Goal: Information Seeking & Learning: Find specific fact

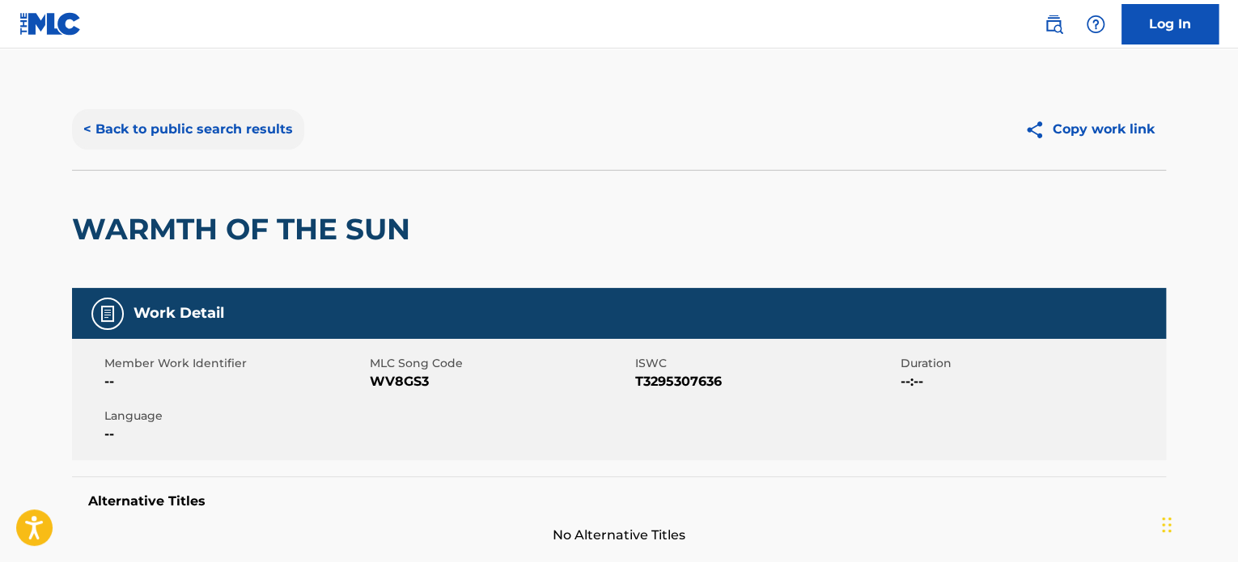
click at [273, 119] on button "< Back to public search results" at bounding box center [188, 129] width 232 height 40
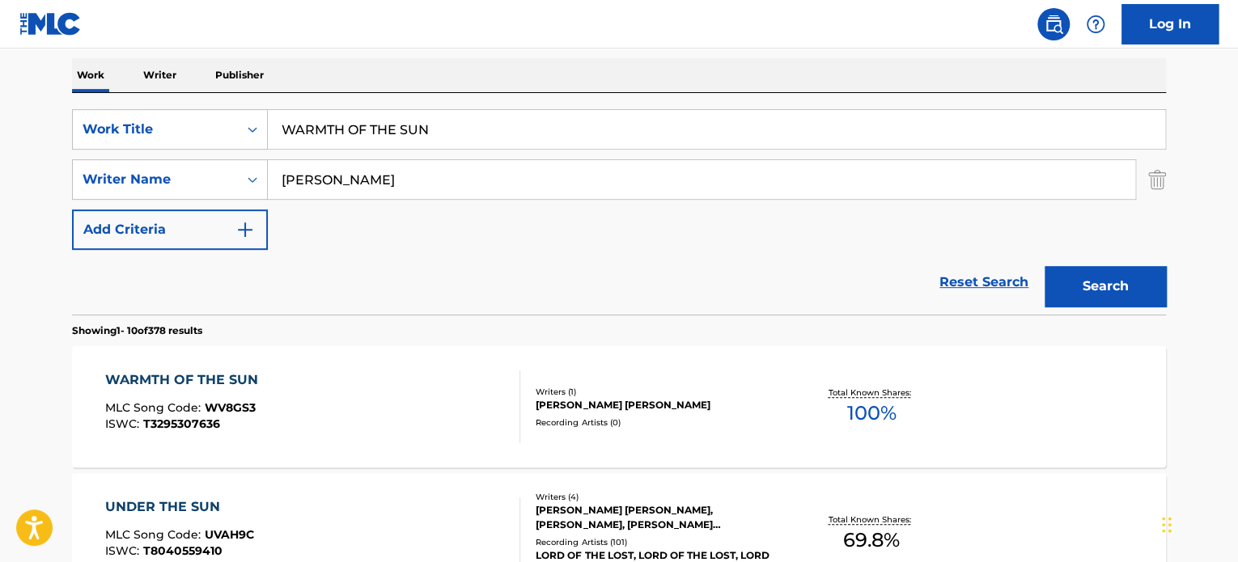
scroll to position [225, 0]
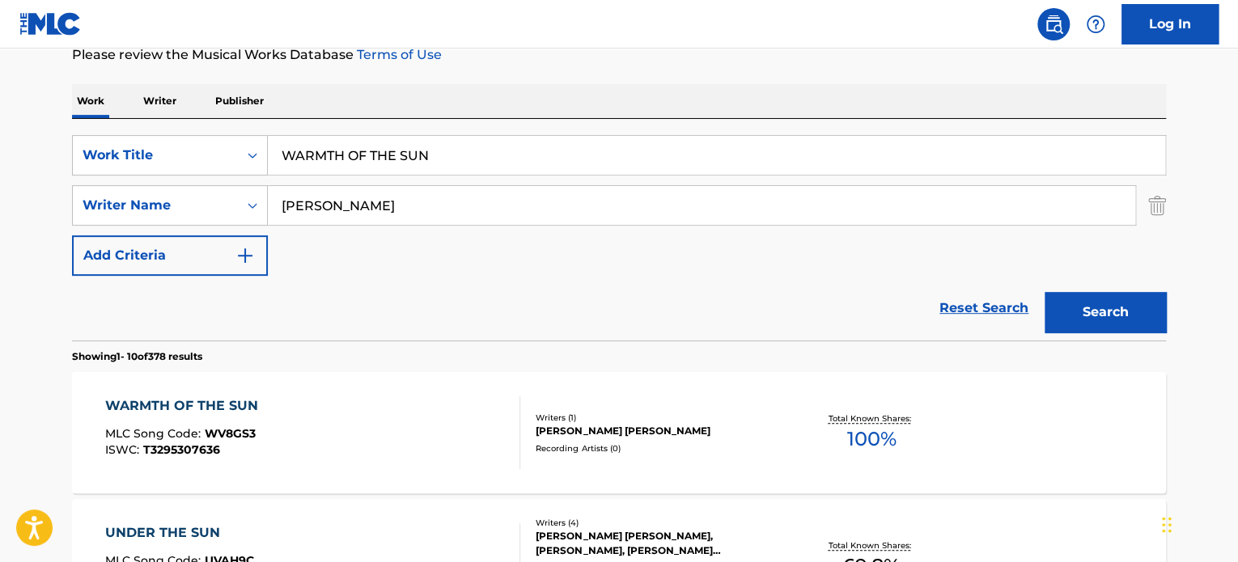
click at [328, 148] on input "WARMTH OF THE SUN" at bounding box center [716, 155] width 897 height 39
paste input "can't do"
type input "can't do"
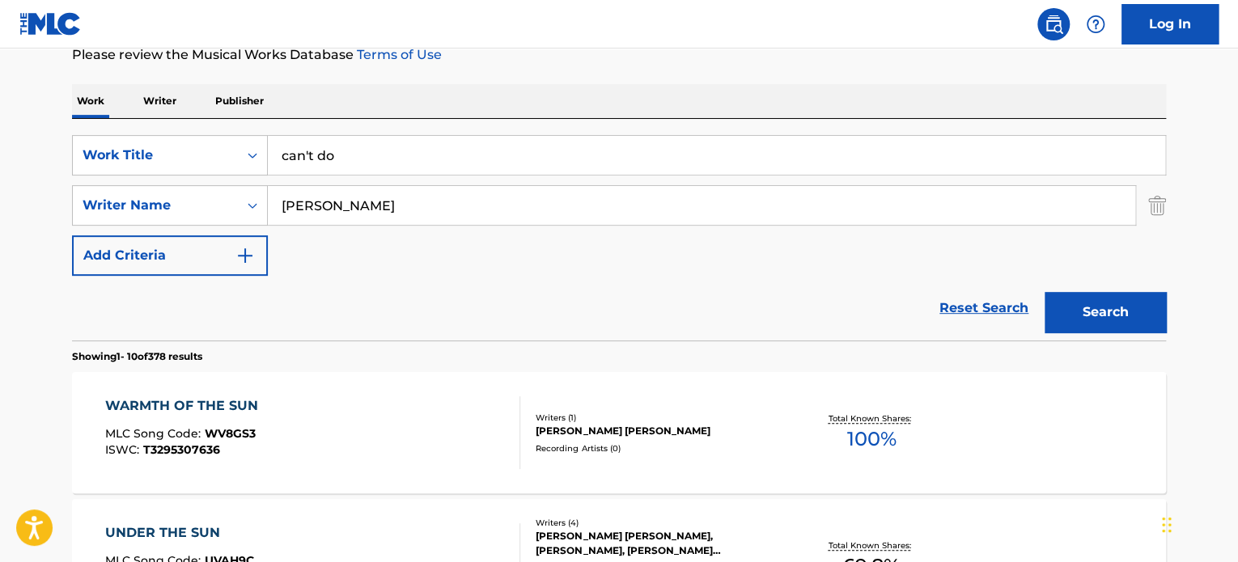
click at [353, 209] on input "[PERSON_NAME]" at bounding box center [701, 205] width 867 height 39
click at [353, 209] on input "bento" at bounding box center [701, 205] width 867 height 39
type input "bento"
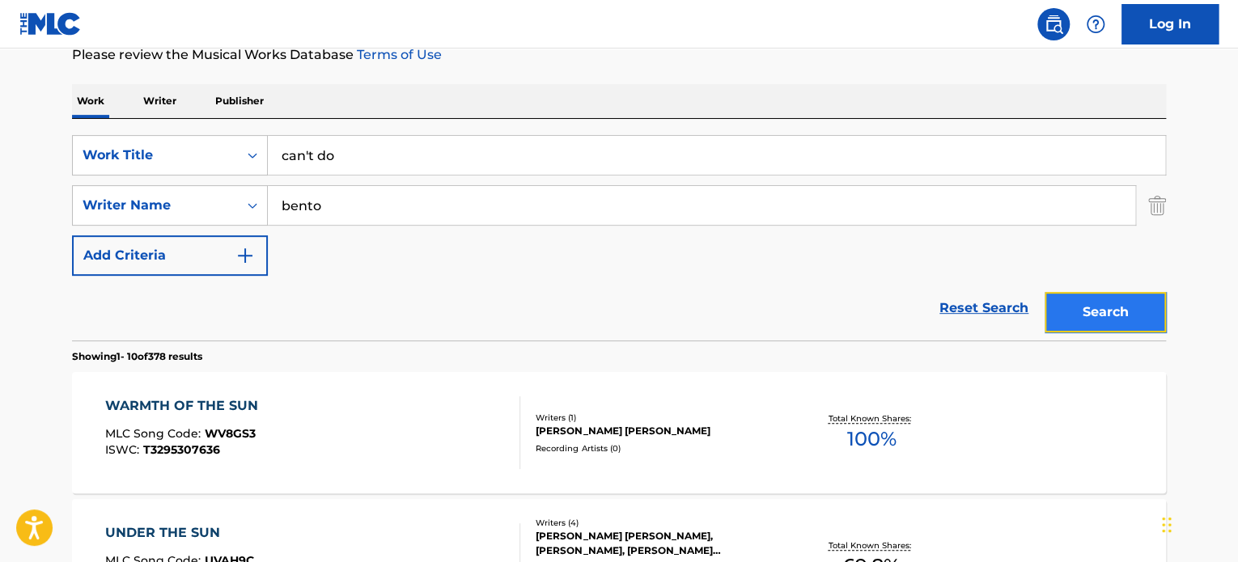
click at [1091, 320] on button "Search" at bounding box center [1104, 312] width 121 height 40
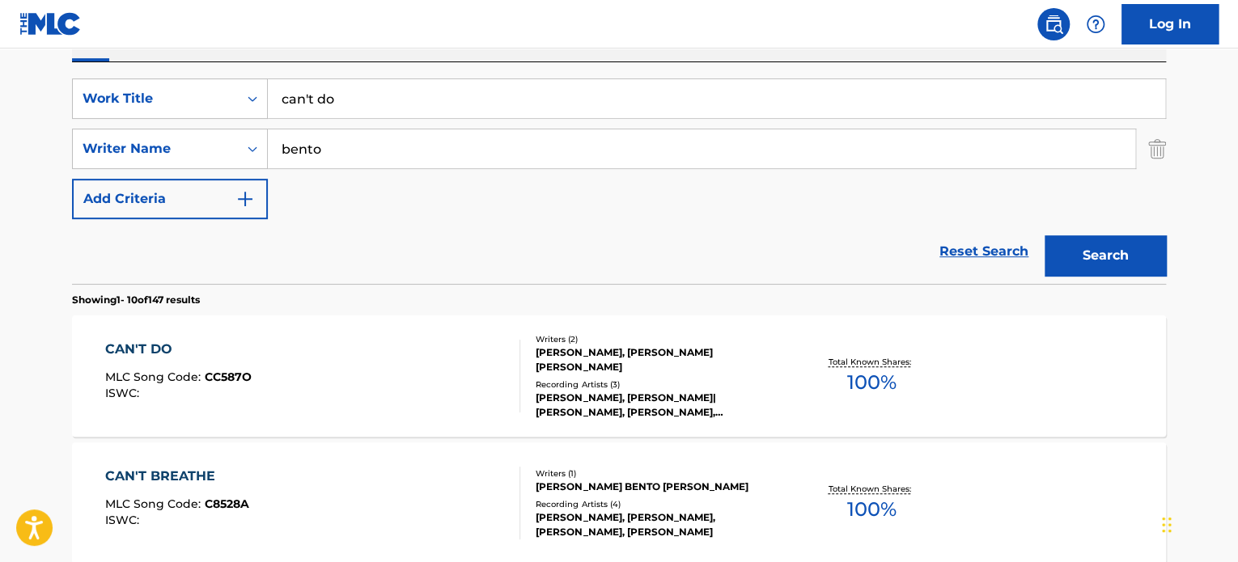
scroll to position [306, 0]
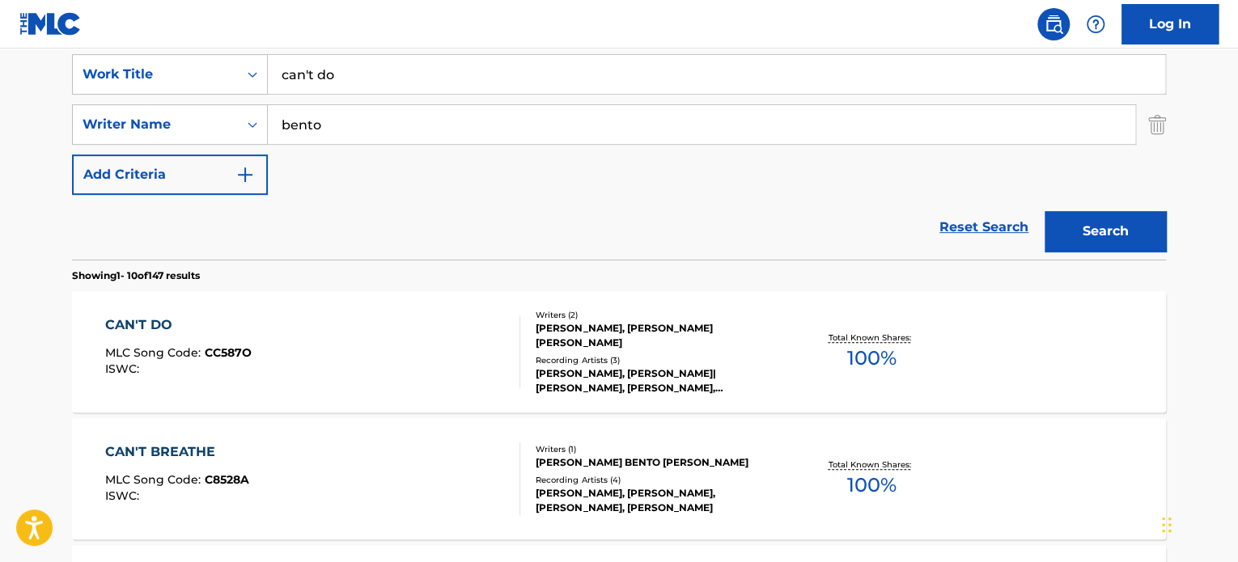
click at [438, 366] on div "CAN'T DO MLC Song Code : CC587O ISWC :" at bounding box center [313, 352] width 416 height 73
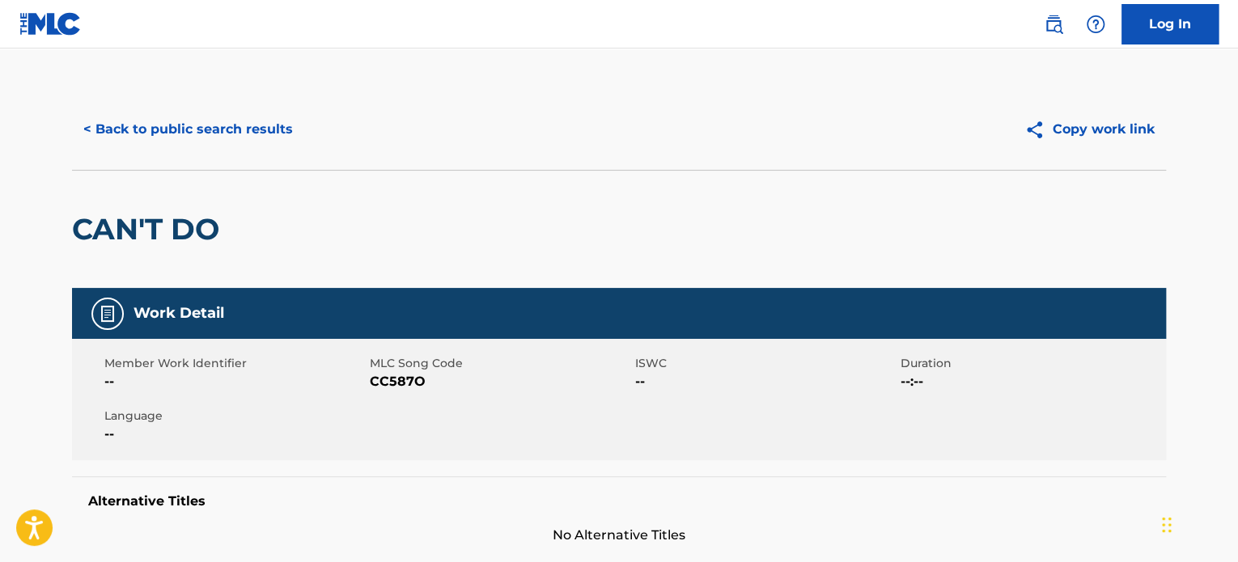
click at [301, 125] on div "< Back to public search results" at bounding box center [345, 129] width 547 height 40
click at [290, 125] on button "< Back to public search results" at bounding box center [188, 129] width 232 height 40
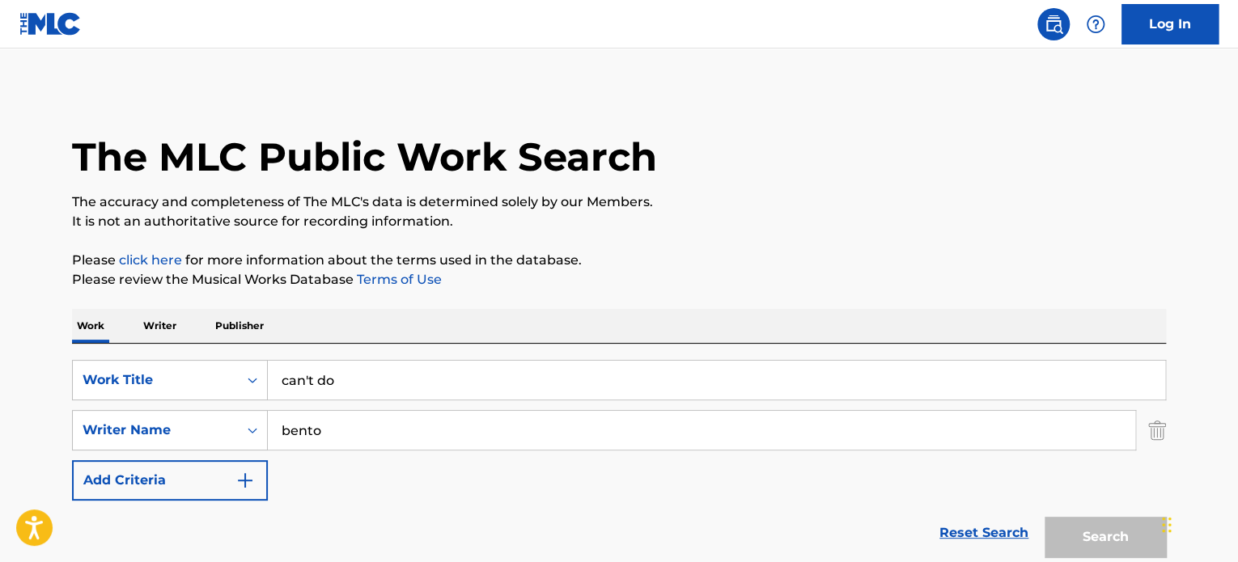
scroll to position [306, 0]
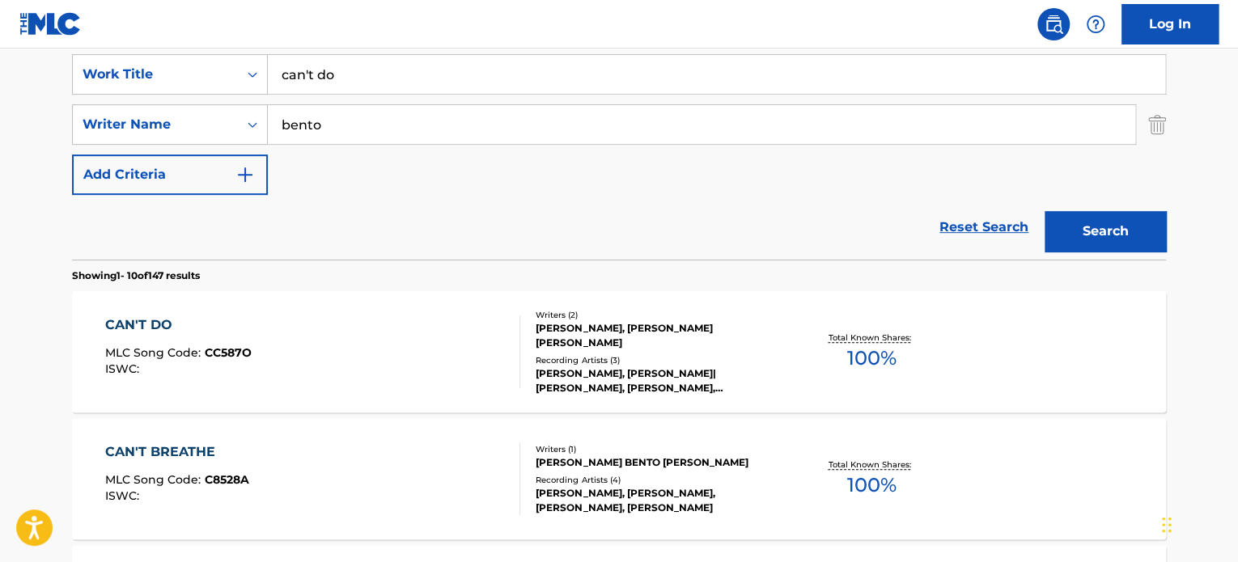
click at [354, 83] on input "can't do" at bounding box center [716, 74] width 897 height 39
paste input "feelin upbeat"
type input "feelin upbeat"
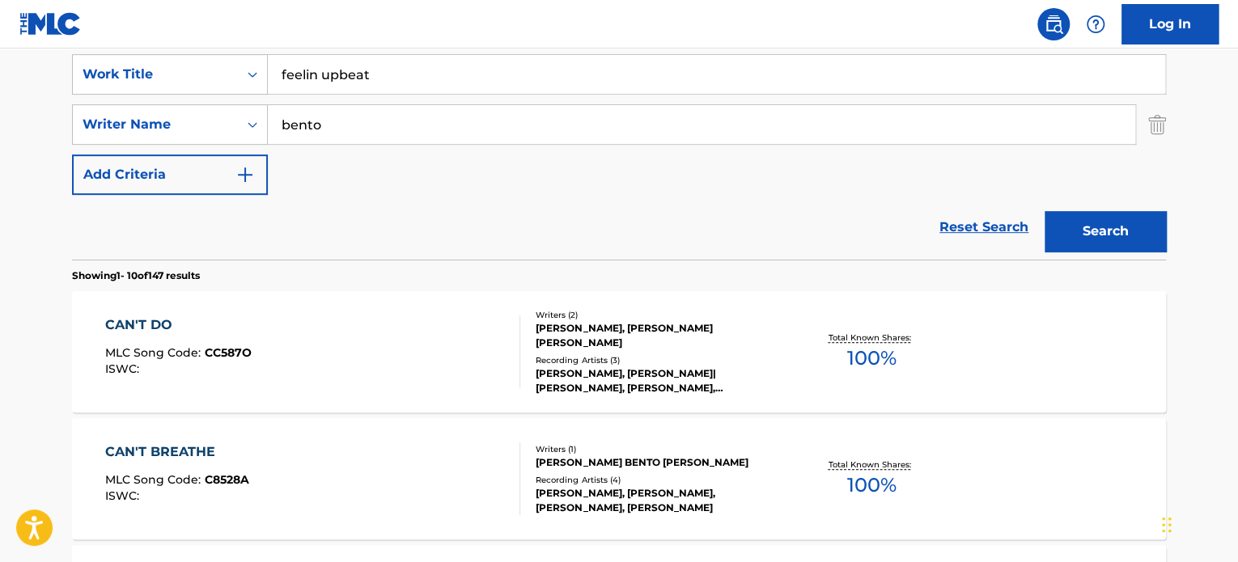
click at [375, 133] on input "bento" at bounding box center [701, 124] width 867 height 39
type input "slott"
click at [1044, 211] on button "Search" at bounding box center [1104, 231] width 121 height 40
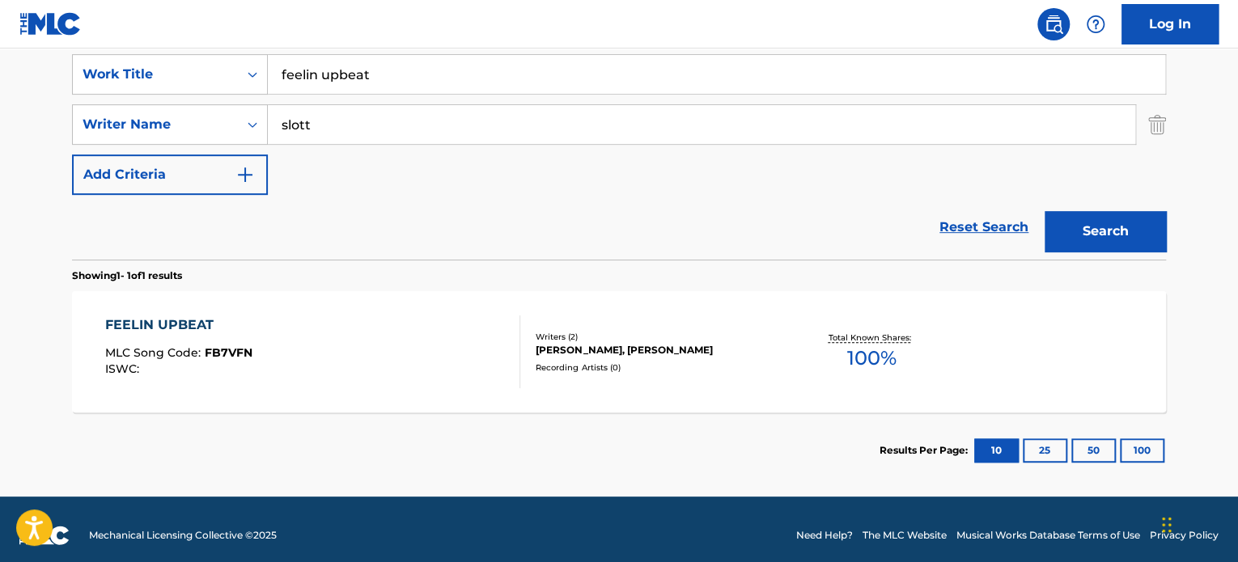
click at [392, 324] on div "FEELIN UPBEAT MLC Song Code : FB7VFN ISWC :" at bounding box center [313, 352] width 416 height 73
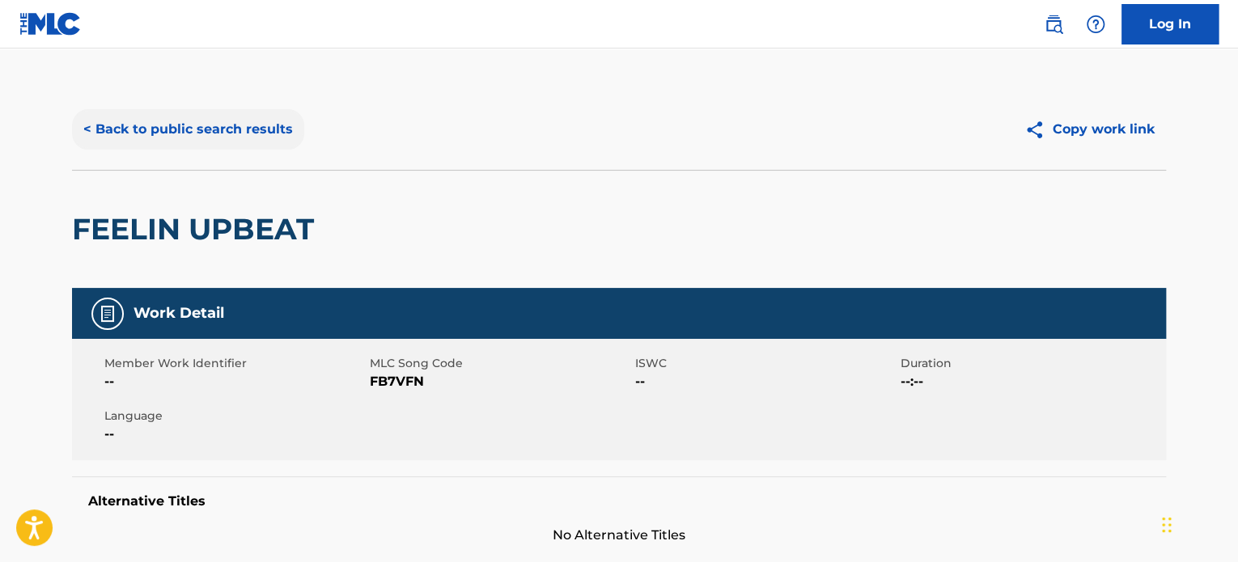
click at [262, 131] on button "< Back to public search results" at bounding box center [188, 129] width 232 height 40
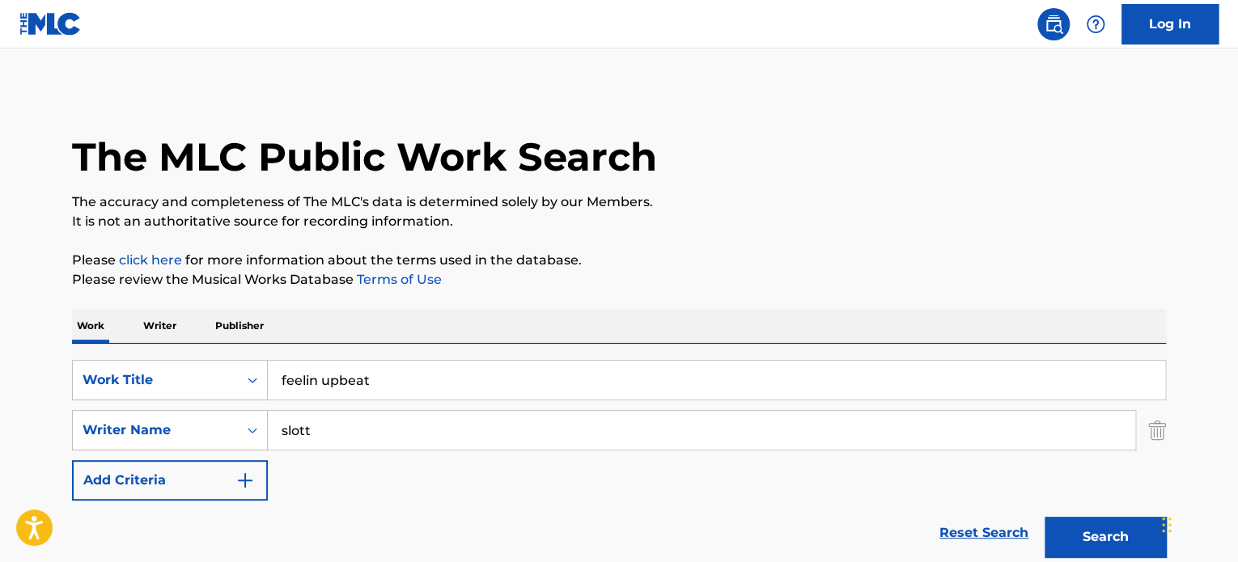
scroll to position [225, 0]
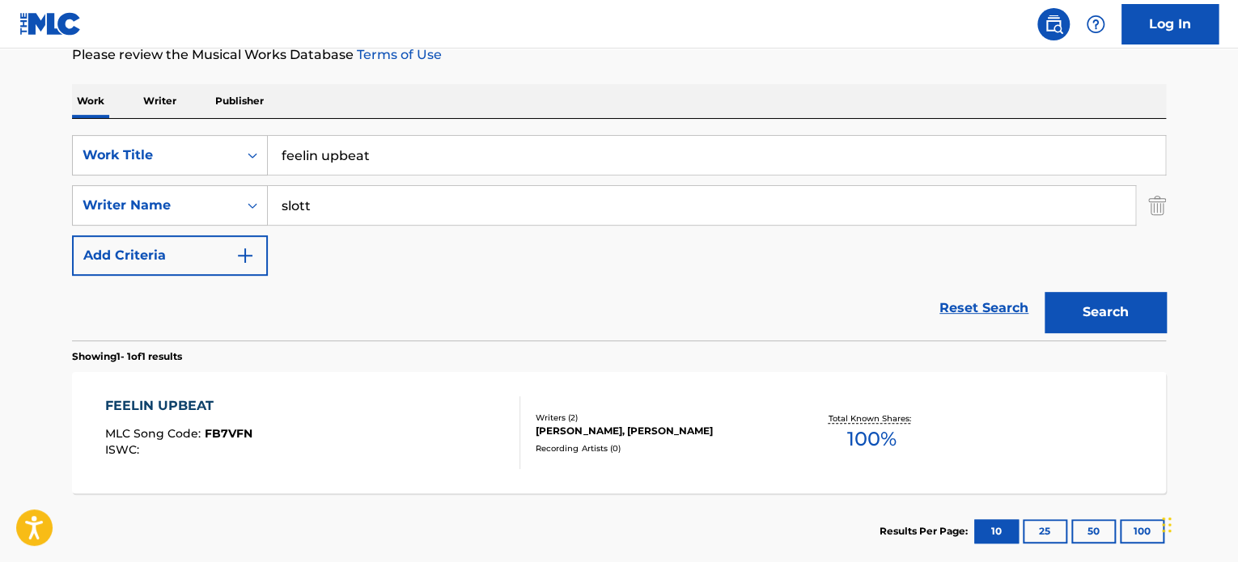
click at [363, 146] on input "feelin upbeat" at bounding box center [716, 155] width 897 height 39
paste input "smoking cool"
type input "smoking cool"
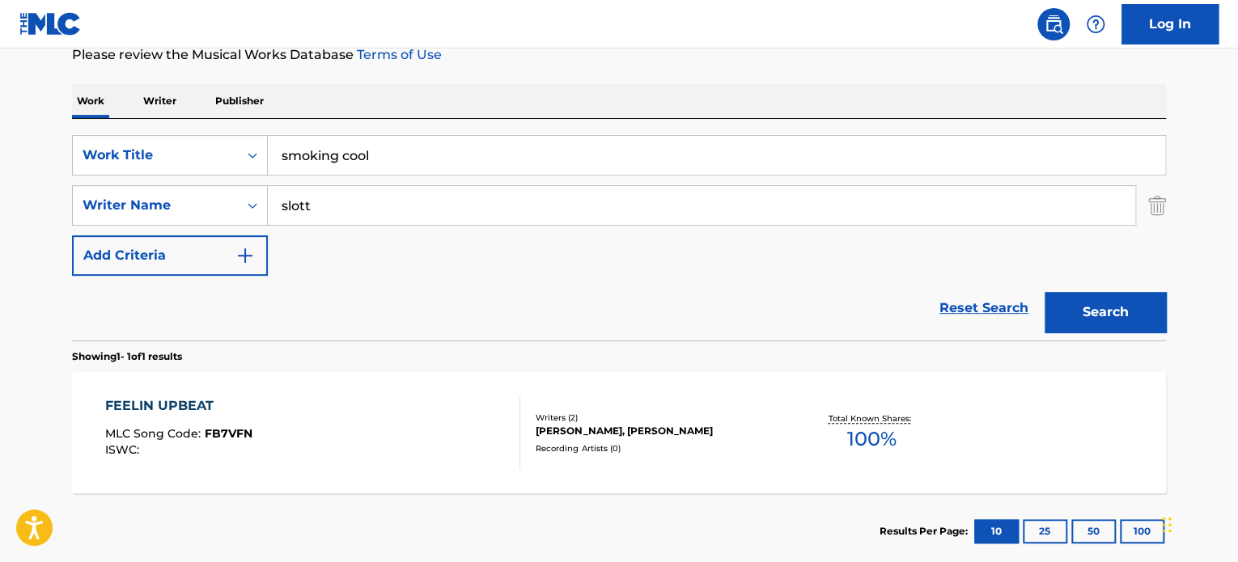
click at [395, 211] on input "slott" at bounding box center [701, 205] width 867 height 39
click at [395, 211] on input "lewen" at bounding box center [701, 205] width 867 height 39
type input "lewen"
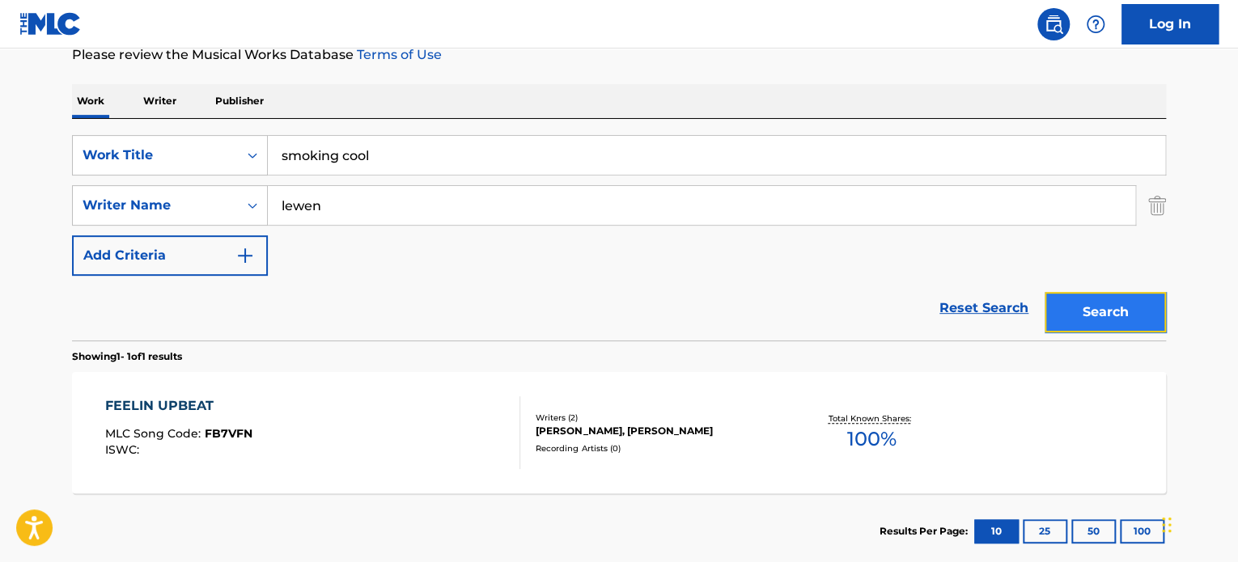
click at [1107, 304] on button "Search" at bounding box center [1104, 312] width 121 height 40
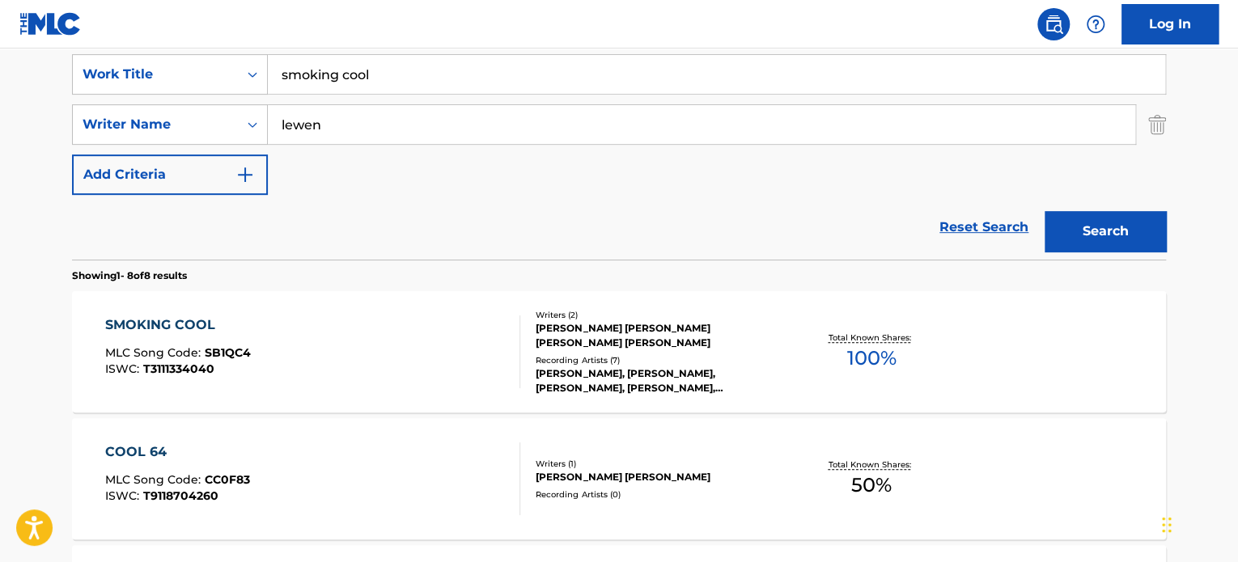
click at [412, 301] on div "SMOKING COOL MLC Song Code : SB1QC4 ISWC : T3111334040 Writers ( 2 ) [PERSON_NA…" at bounding box center [619, 351] width 1094 height 121
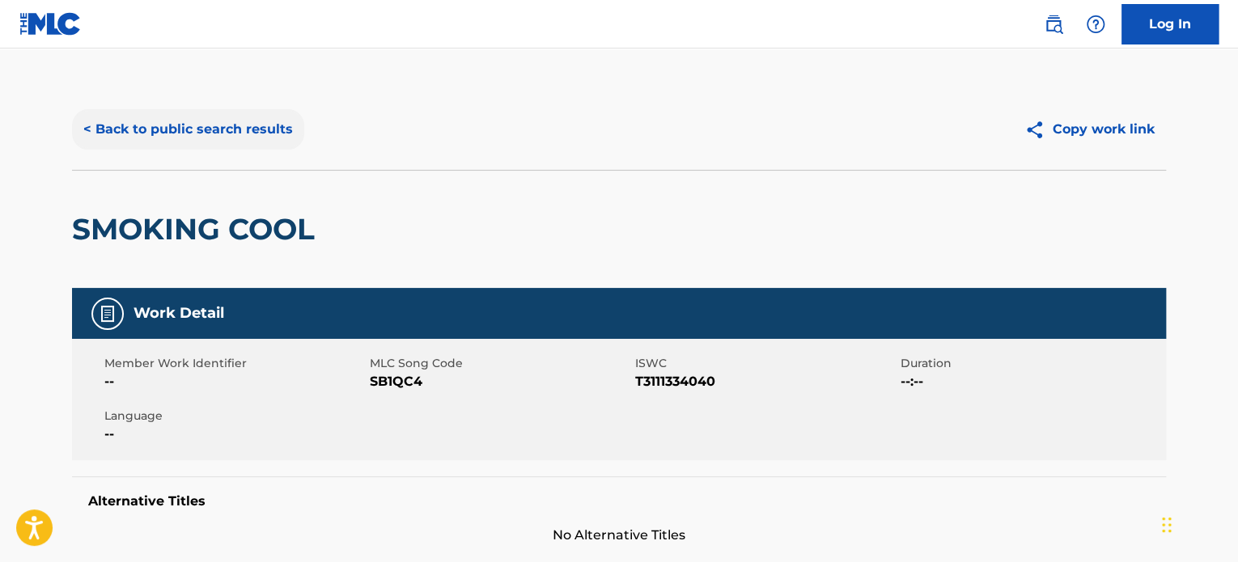
click at [246, 117] on button "< Back to public search results" at bounding box center [188, 129] width 232 height 40
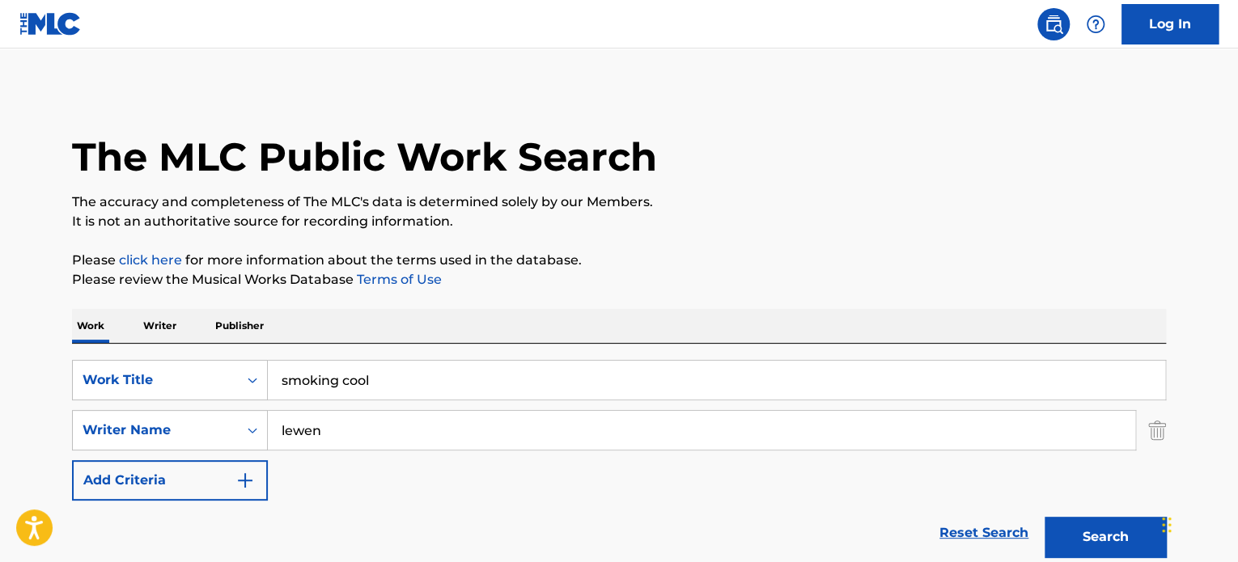
scroll to position [306, 0]
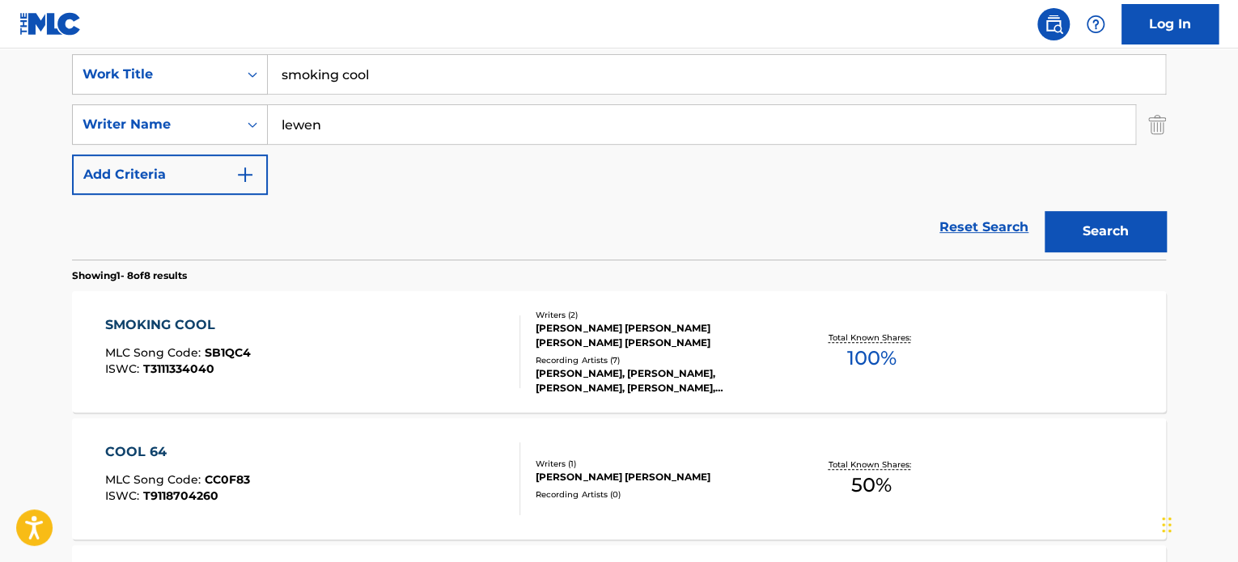
click at [385, 78] on input "smoking cool" at bounding box center [716, 74] width 897 height 39
paste input "mini club"
type input "mini club"
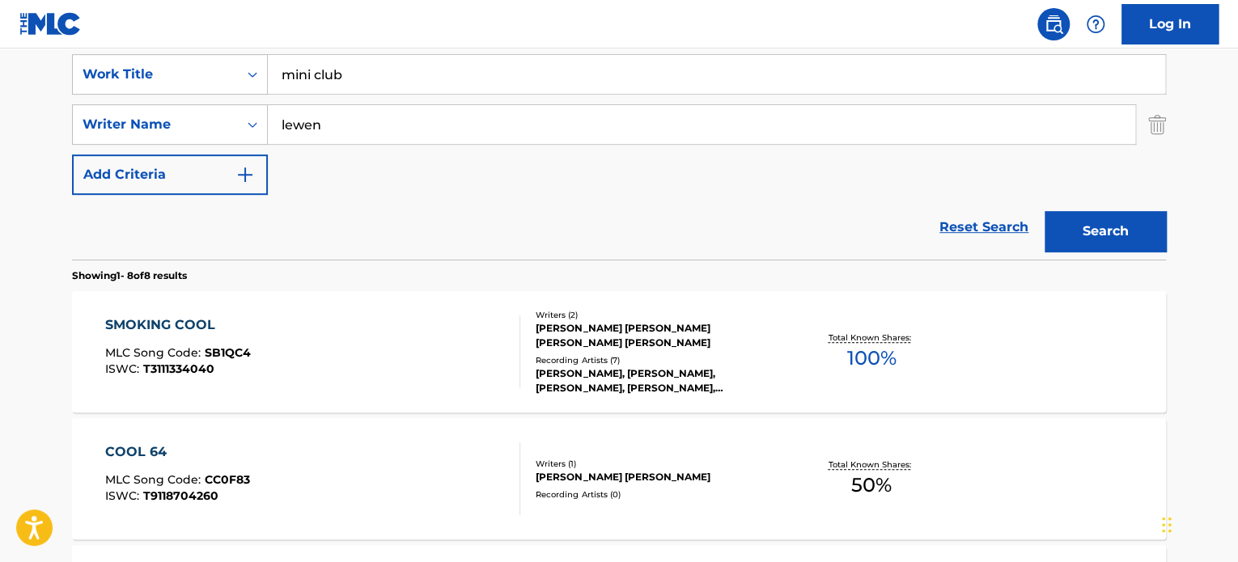
click at [395, 138] on input "lewen" at bounding box center [701, 124] width 867 height 39
click at [395, 137] on input "lewen" at bounding box center [701, 124] width 867 height 39
click at [392, 121] on input "[PERSON_NAME]" at bounding box center [701, 124] width 867 height 39
paste input "mini club"
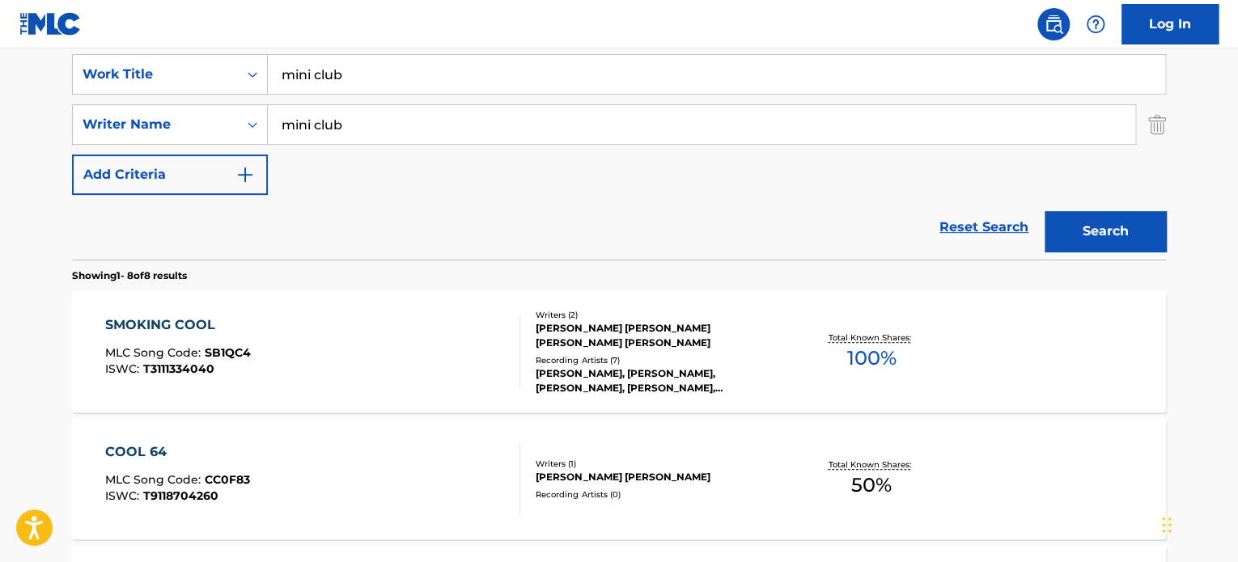
click at [458, 124] on input "mini club" at bounding box center [701, 124] width 867 height 39
click at [458, 124] on input "[PERSON_NAME]" at bounding box center [701, 124] width 867 height 39
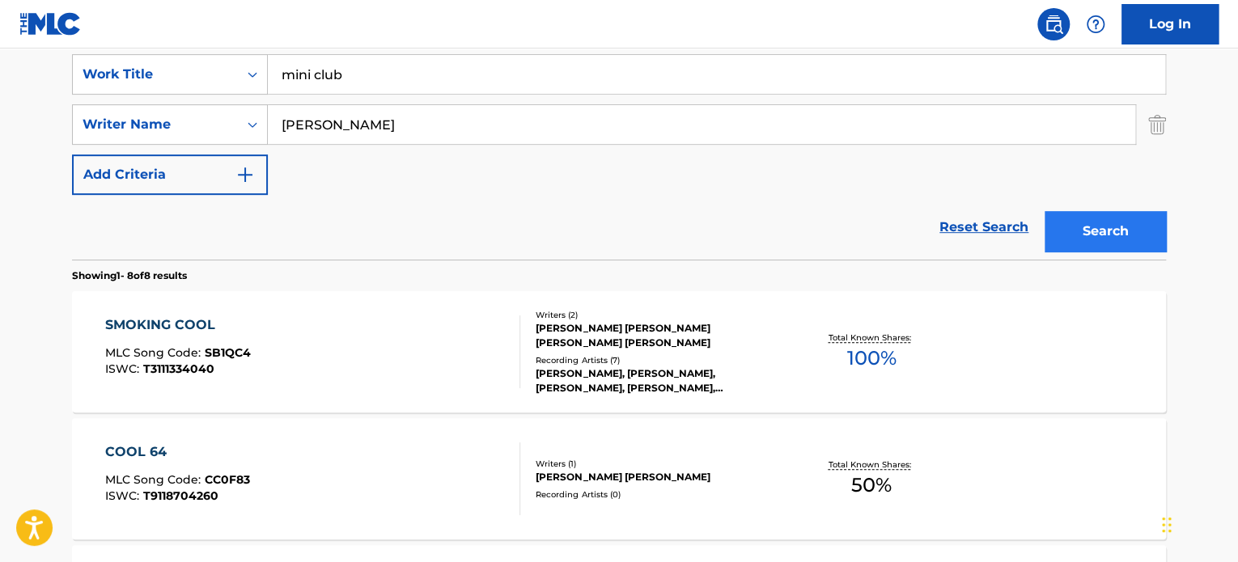
type input "[PERSON_NAME]"
click at [1076, 227] on button "Search" at bounding box center [1104, 231] width 121 height 40
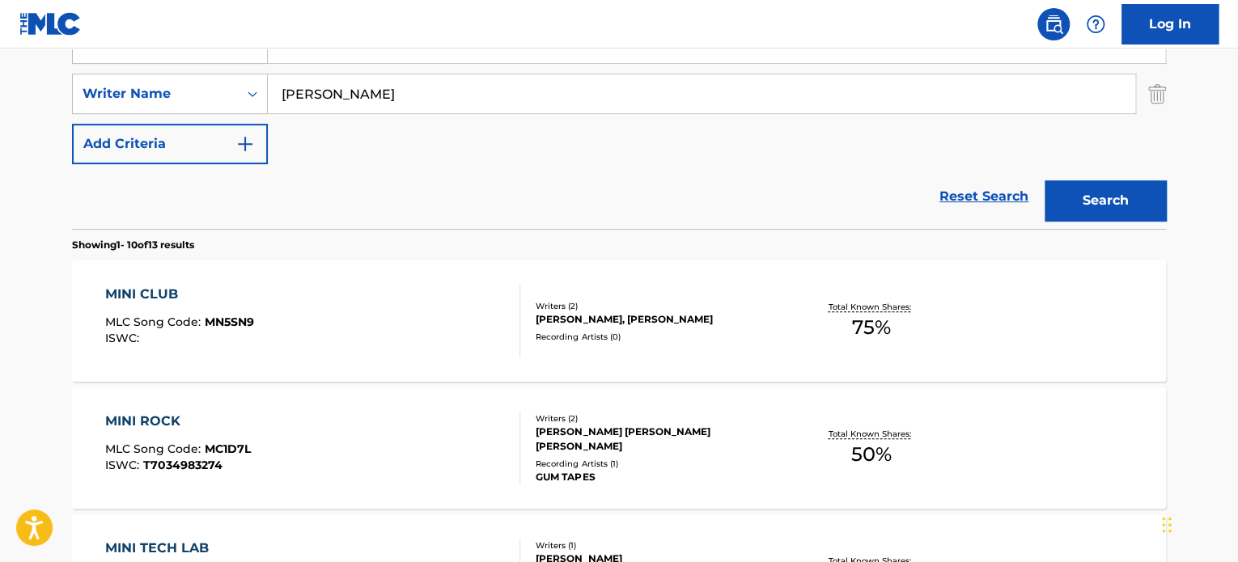
scroll to position [387, 0]
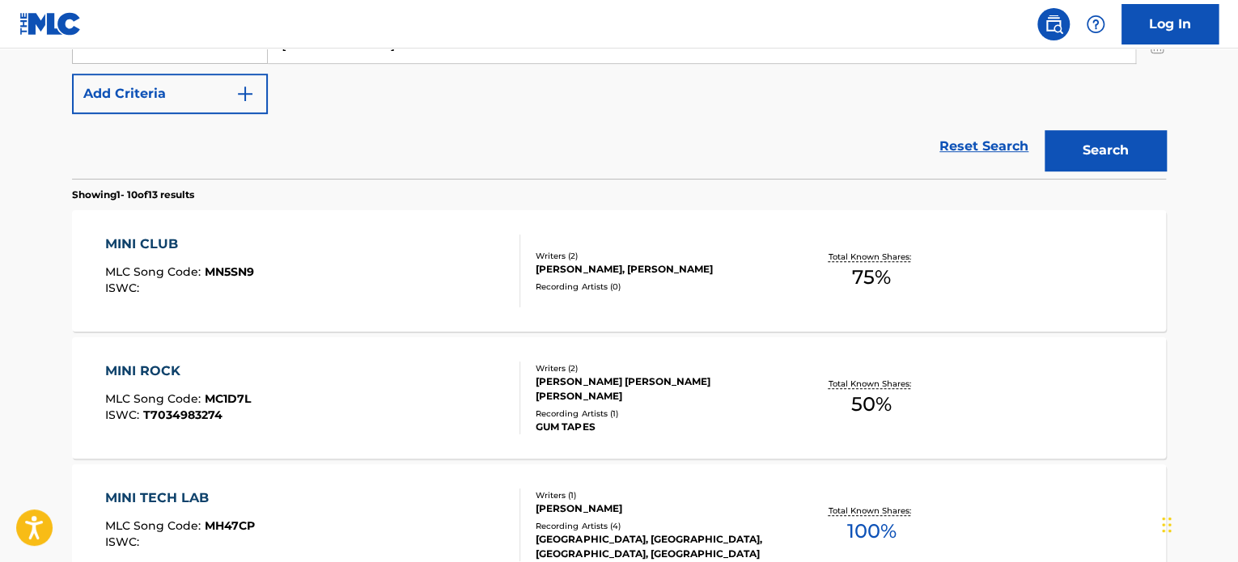
click at [430, 256] on div "MINI CLUB MLC Song Code : MN5SN9 ISWC :" at bounding box center [313, 271] width 416 height 73
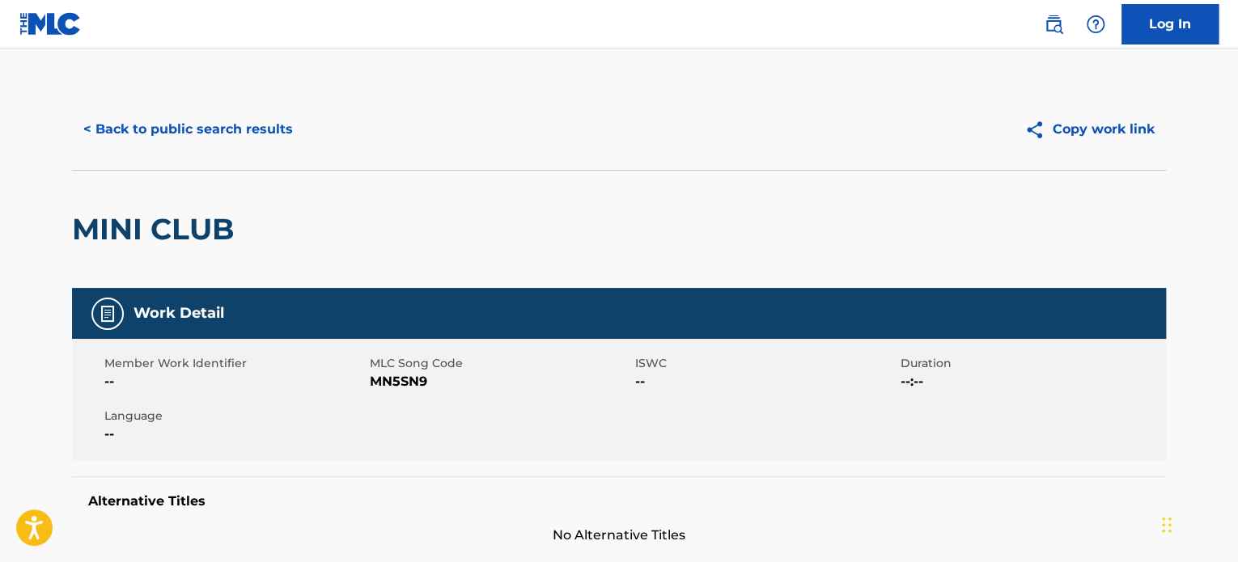
click at [209, 105] on div "< Back to public search results Copy work link" at bounding box center [619, 129] width 1094 height 81
click at [231, 125] on button "< Back to public search results" at bounding box center [188, 129] width 232 height 40
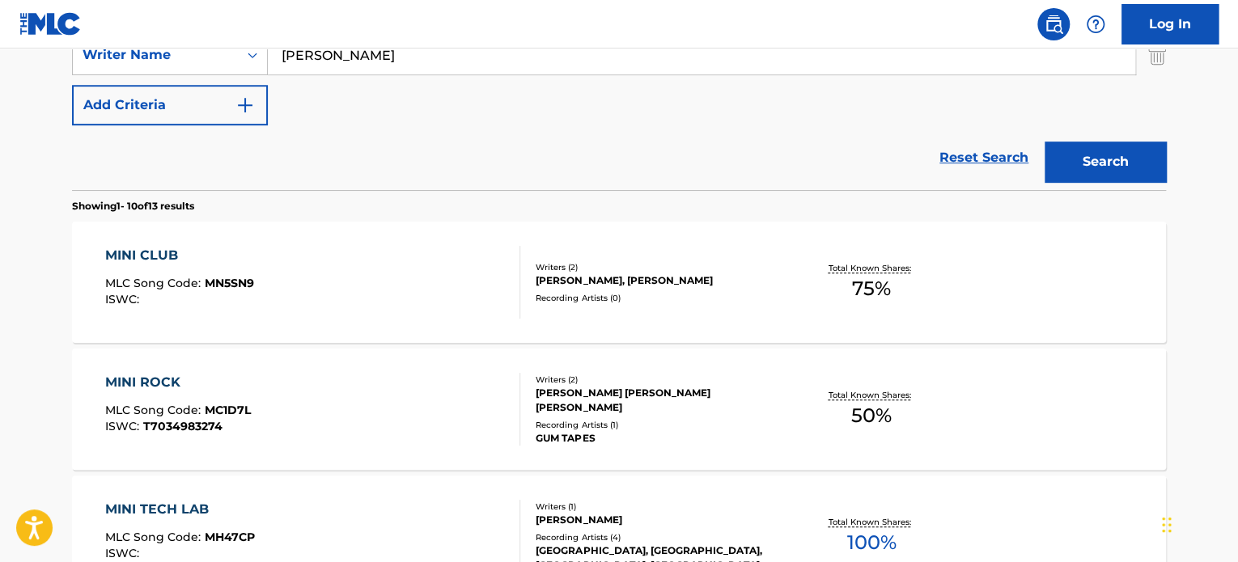
scroll to position [236, 0]
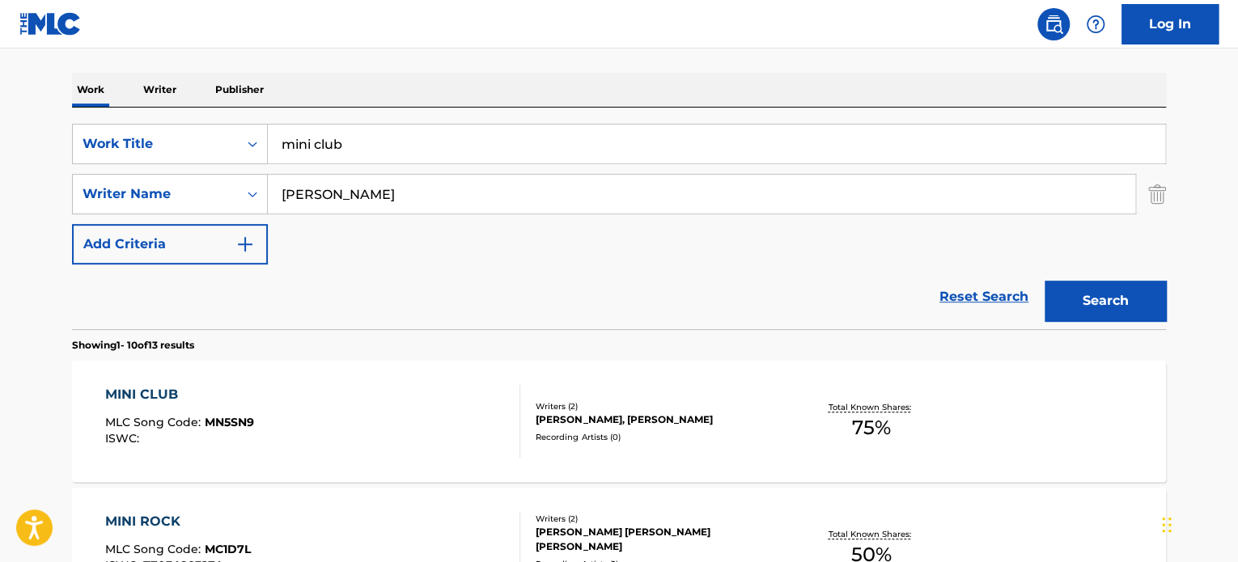
click at [350, 142] on input "mini club" at bounding box center [716, 144] width 897 height 39
paste input "the dune dance"
type input "the dune dance"
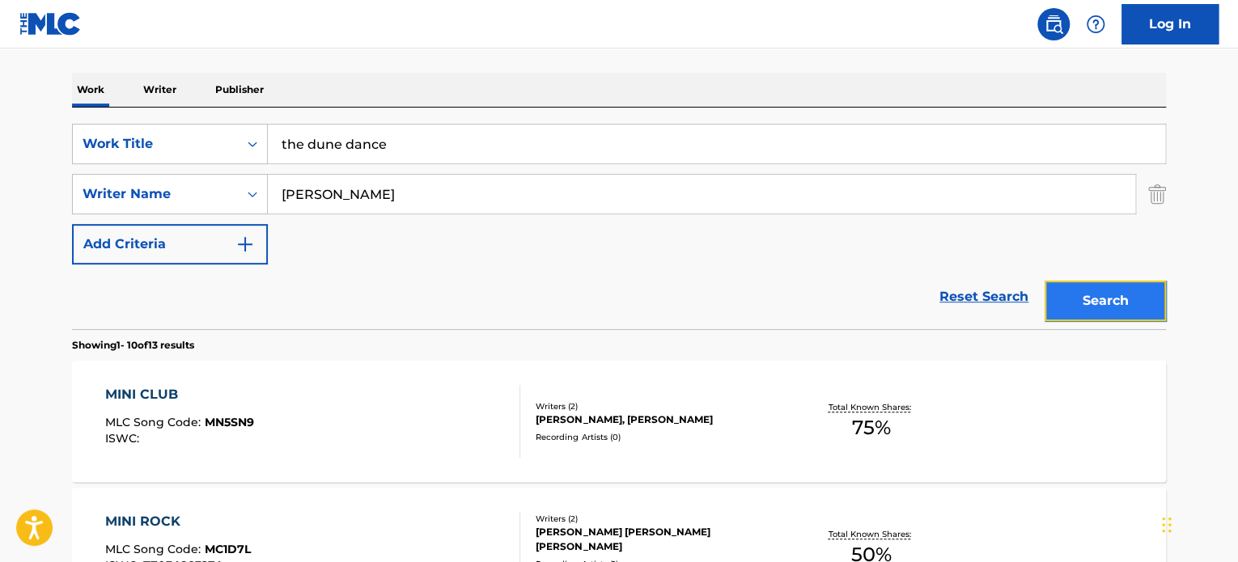
click at [1095, 299] on button "Search" at bounding box center [1104, 301] width 121 height 40
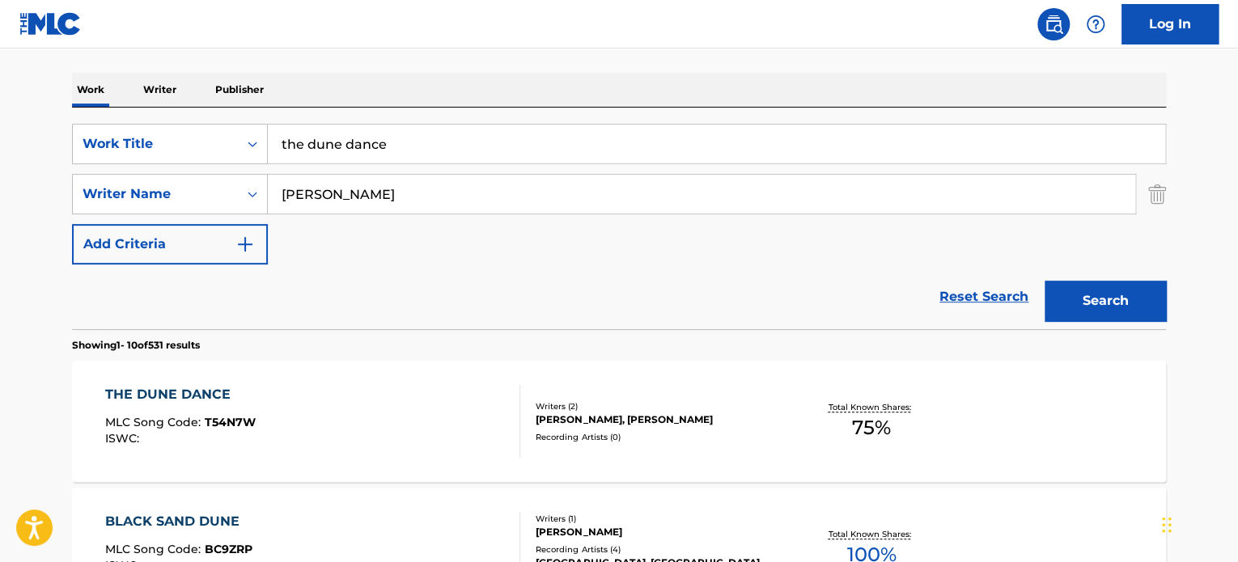
click at [411, 388] on div "THE DUNE DANCE MLC Song Code : T54N7W ISWC :" at bounding box center [313, 421] width 416 height 73
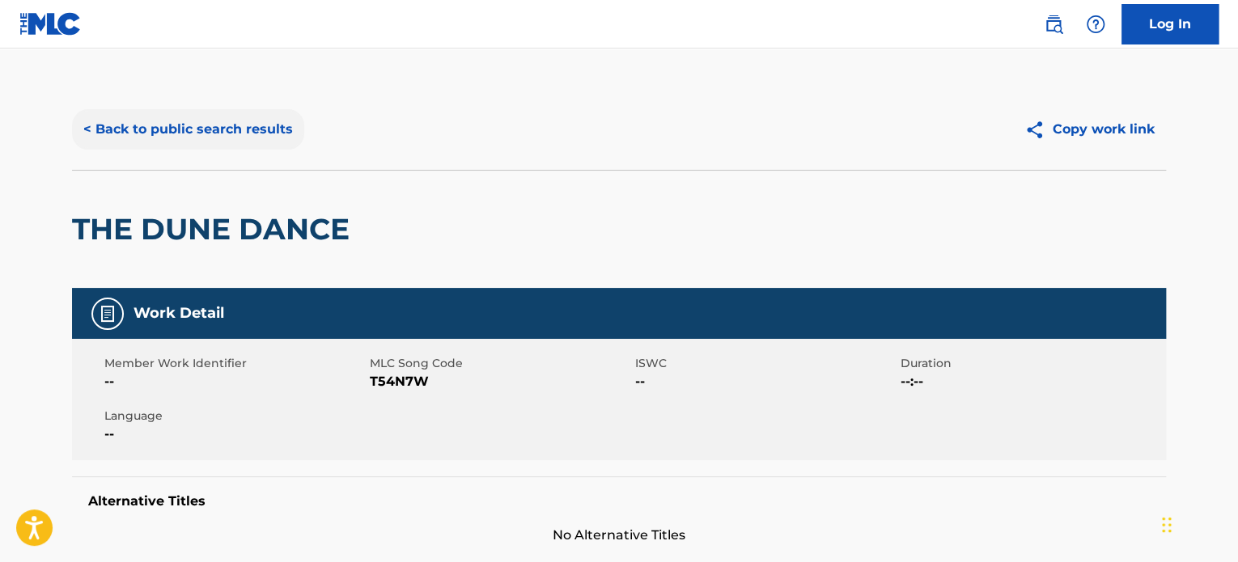
click at [230, 122] on button "< Back to public search results" at bounding box center [188, 129] width 232 height 40
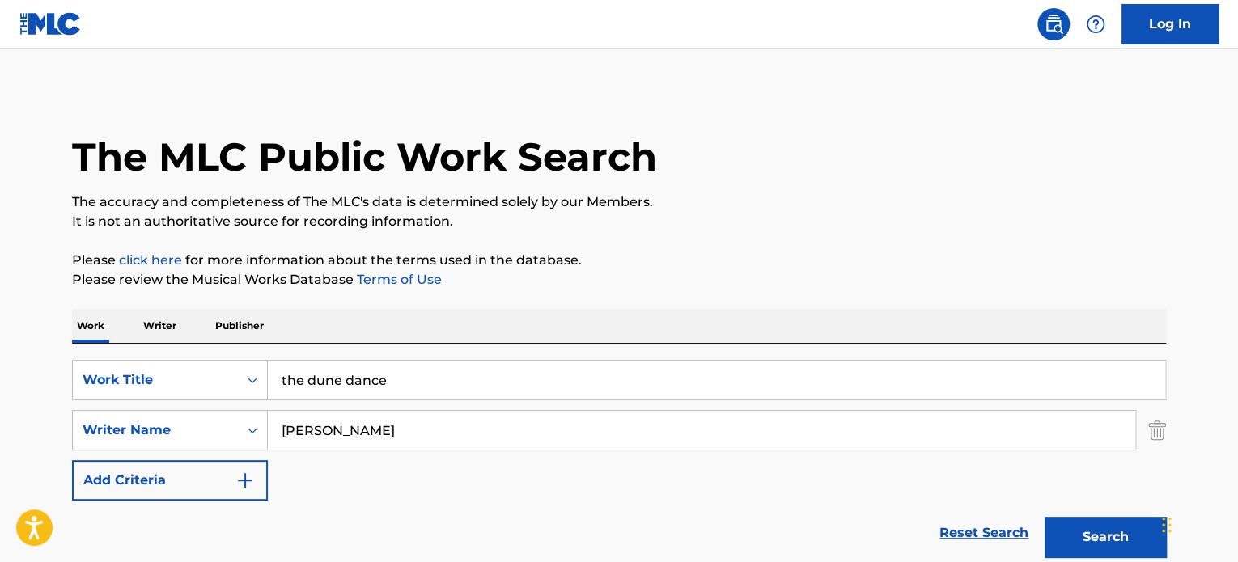
scroll to position [236, 0]
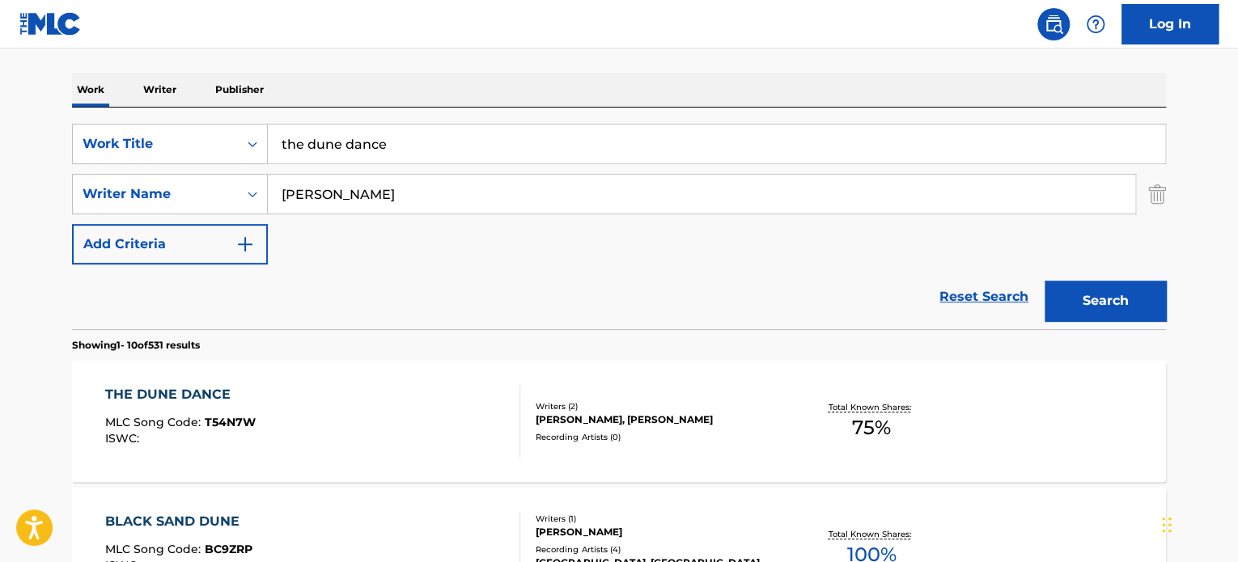
click at [350, 146] on input "the dune dance" at bounding box center [716, 144] width 897 height 39
paste input "coolin' off"
type input "coolin' off"
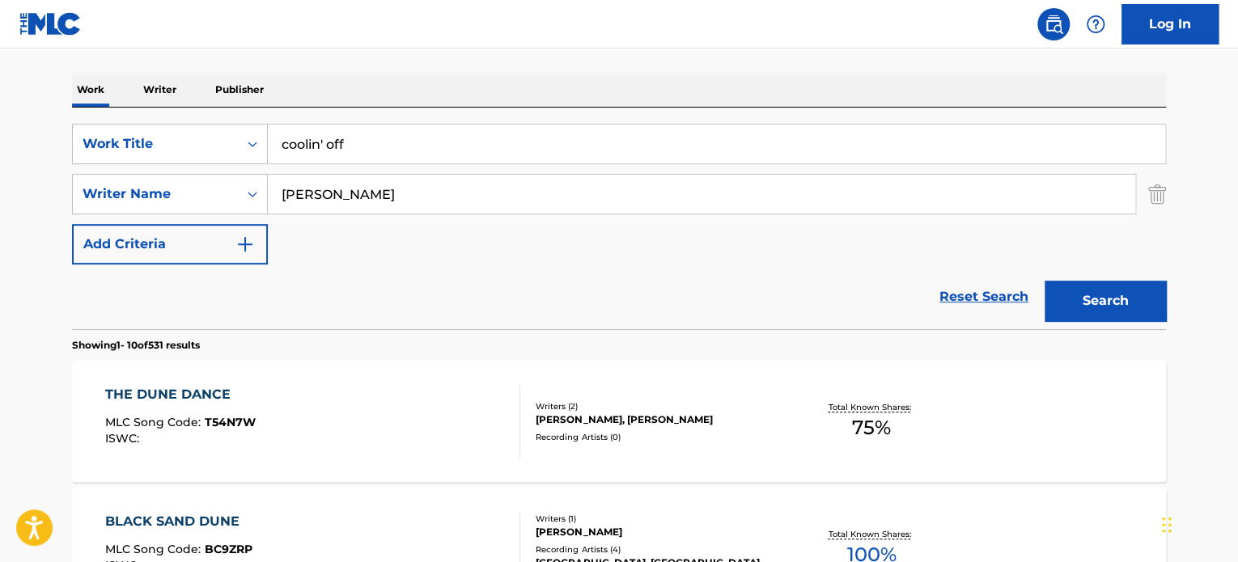
click at [362, 197] on input "[PERSON_NAME]" at bounding box center [701, 194] width 867 height 39
click at [1074, 299] on button "Search" at bounding box center [1104, 301] width 121 height 40
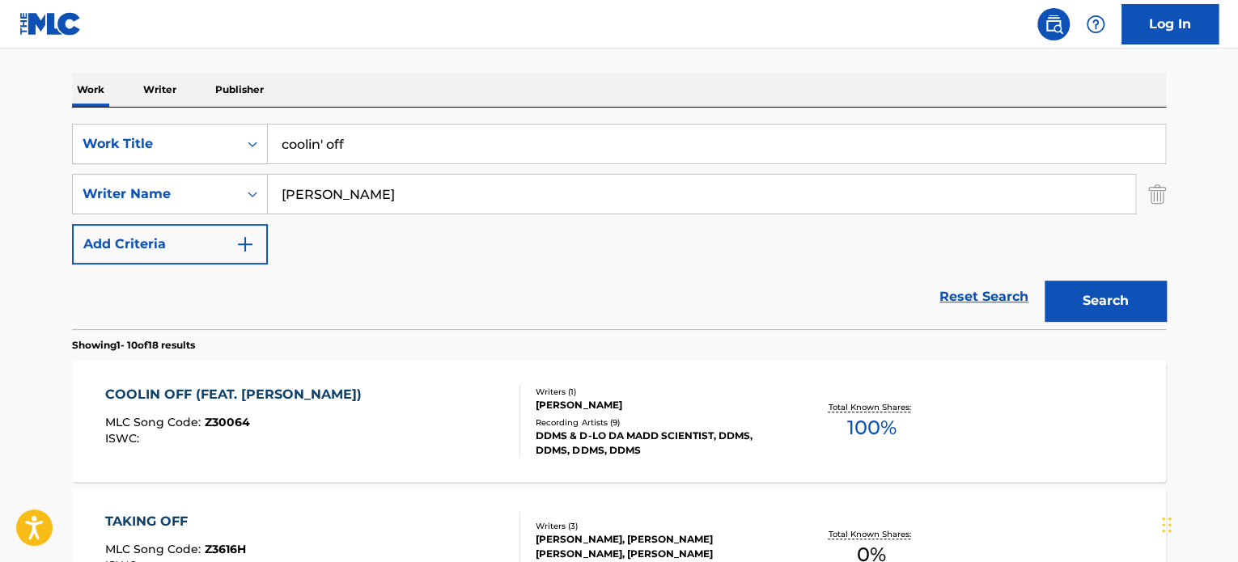
scroll to position [317, 0]
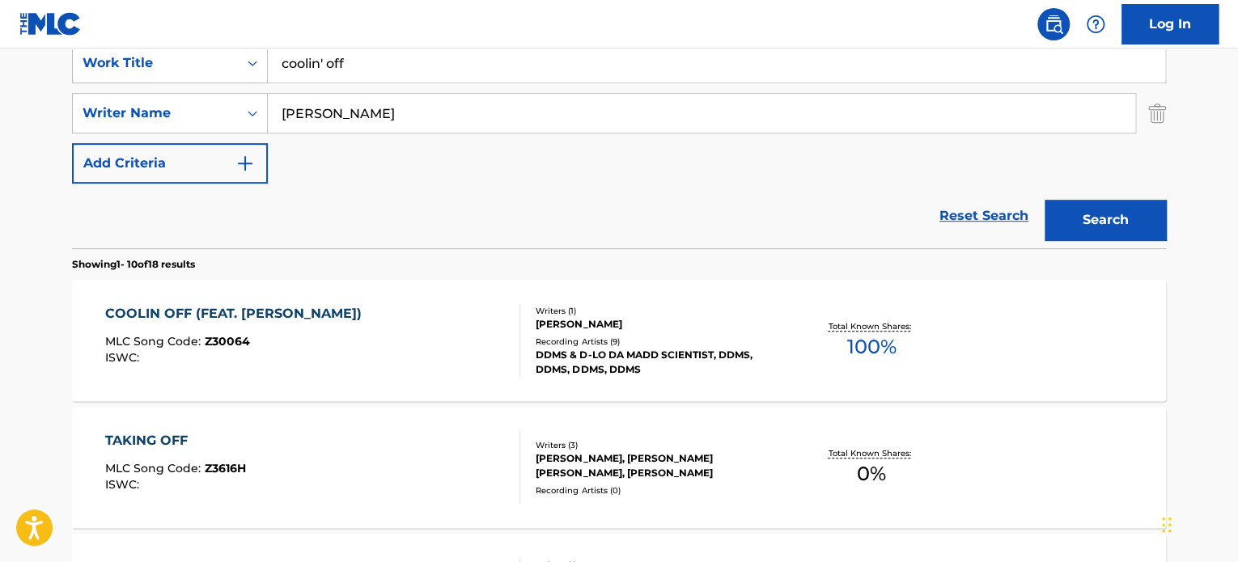
click at [417, 124] on input "[PERSON_NAME]" at bounding box center [701, 113] width 867 height 39
type input "blue"
click at [1044, 200] on button "Search" at bounding box center [1104, 220] width 121 height 40
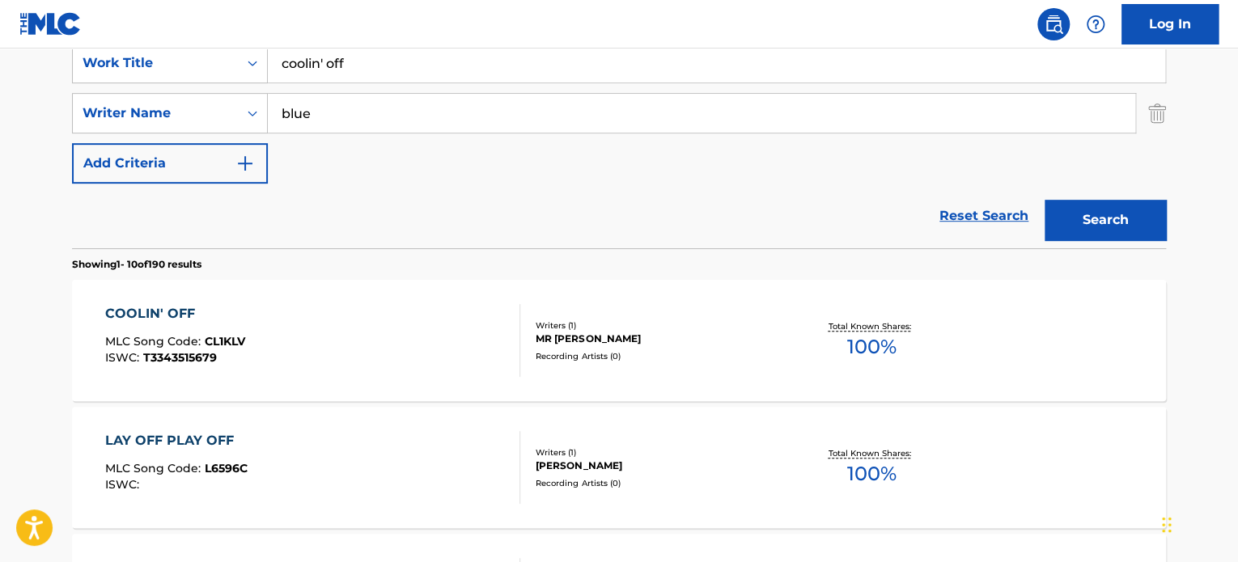
click at [425, 311] on div "COOLIN' OFF MLC Song Code : CL1KLV ISWC : T3343515679" at bounding box center [313, 340] width 416 height 73
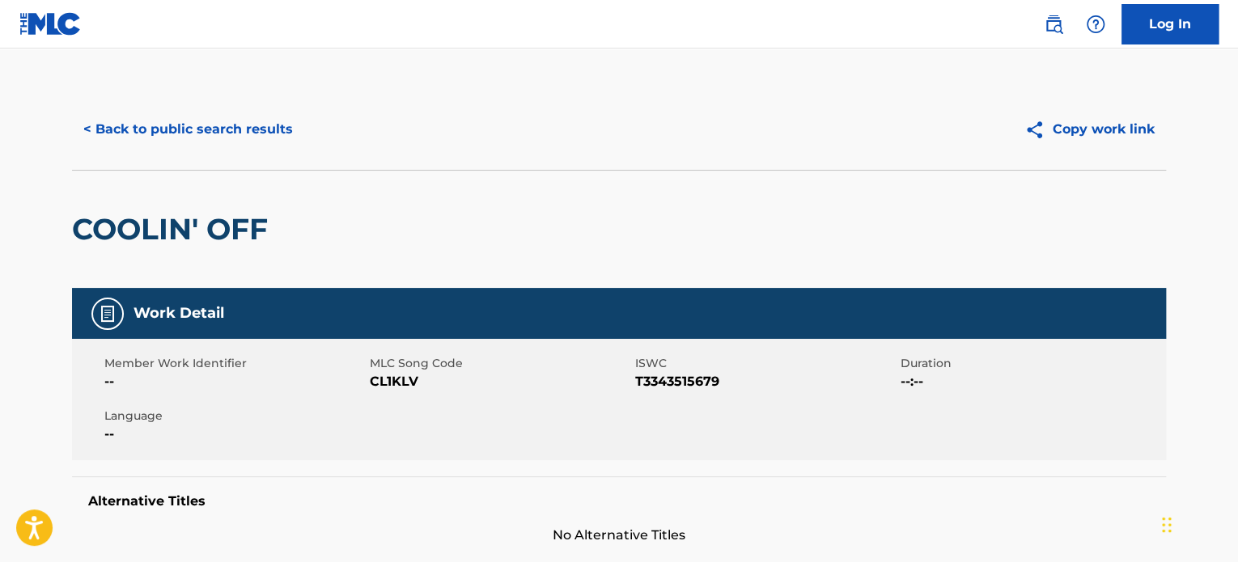
click at [222, 122] on button "< Back to public search results" at bounding box center [188, 129] width 232 height 40
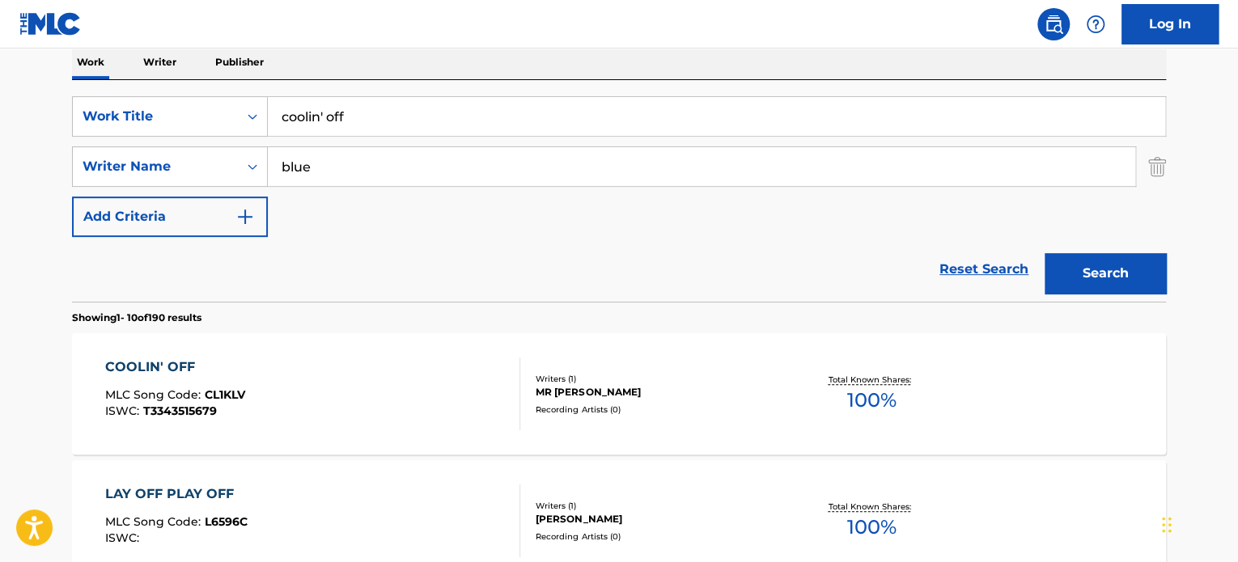
scroll to position [236, 0]
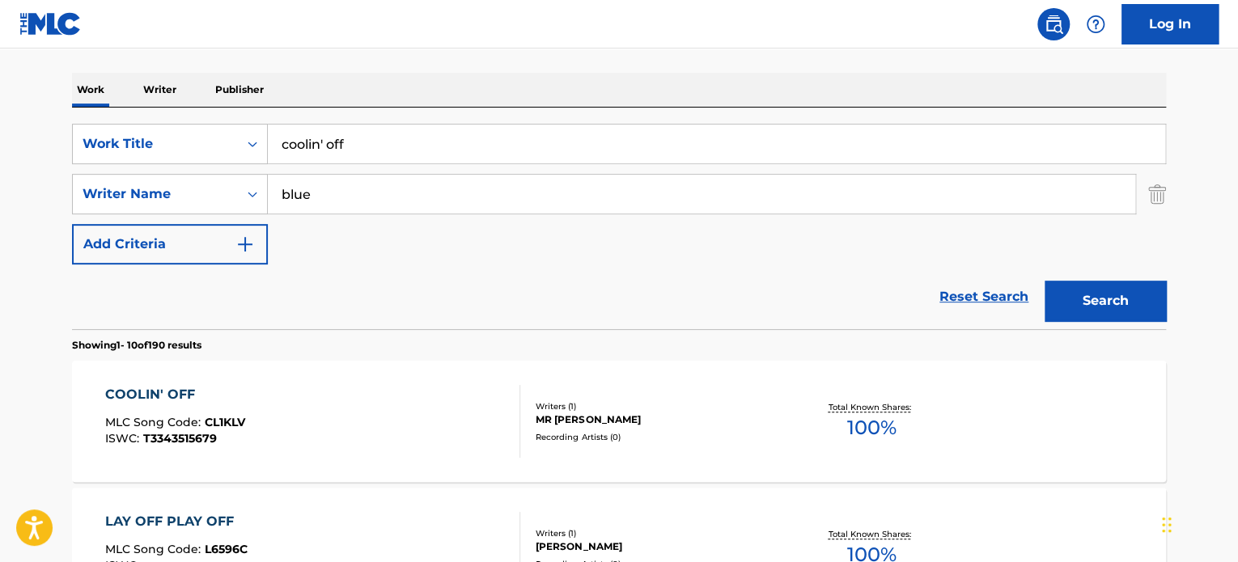
click at [317, 142] on input "coolin' off" at bounding box center [716, 144] width 897 height 39
paste input "summer nights"
type input "summer nights"
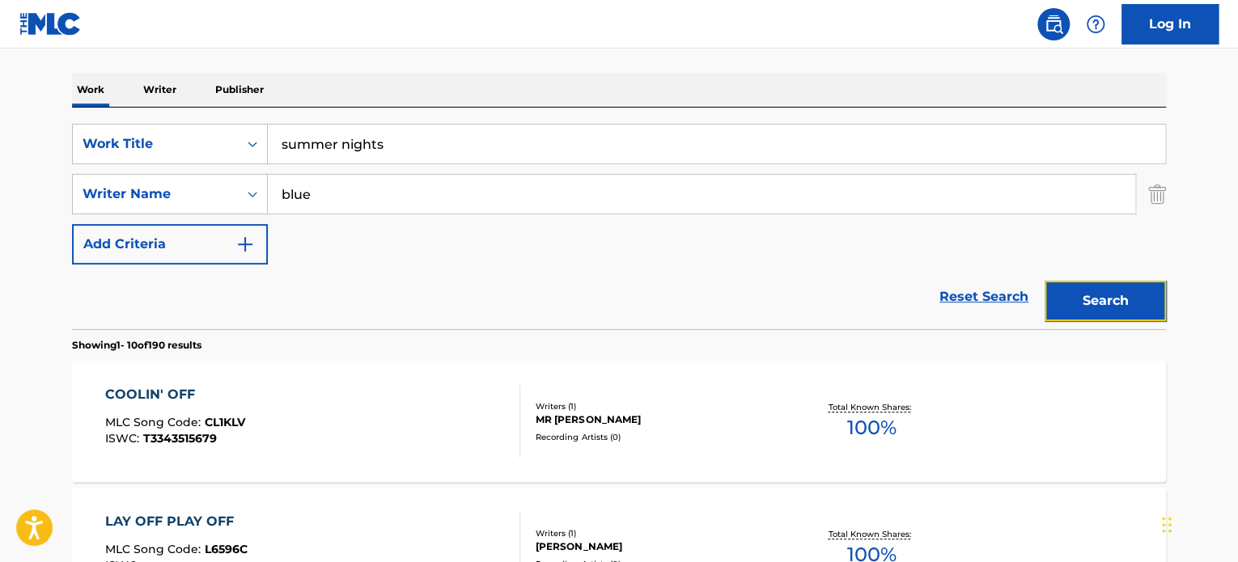
click at [1083, 294] on button "Search" at bounding box center [1104, 301] width 121 height 40
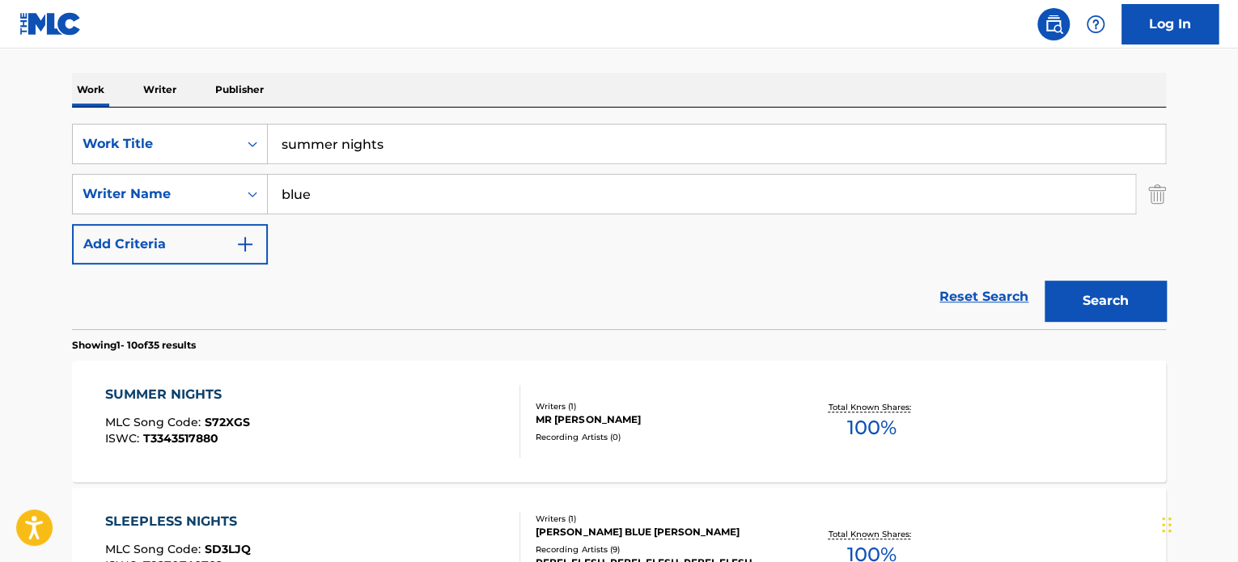
click at [354, 400] on div "SUMMER NIGHTS MLC Song Code : S72XGS ISWC : T3343517880" at bounding box center [313, 421] width 416 height 73
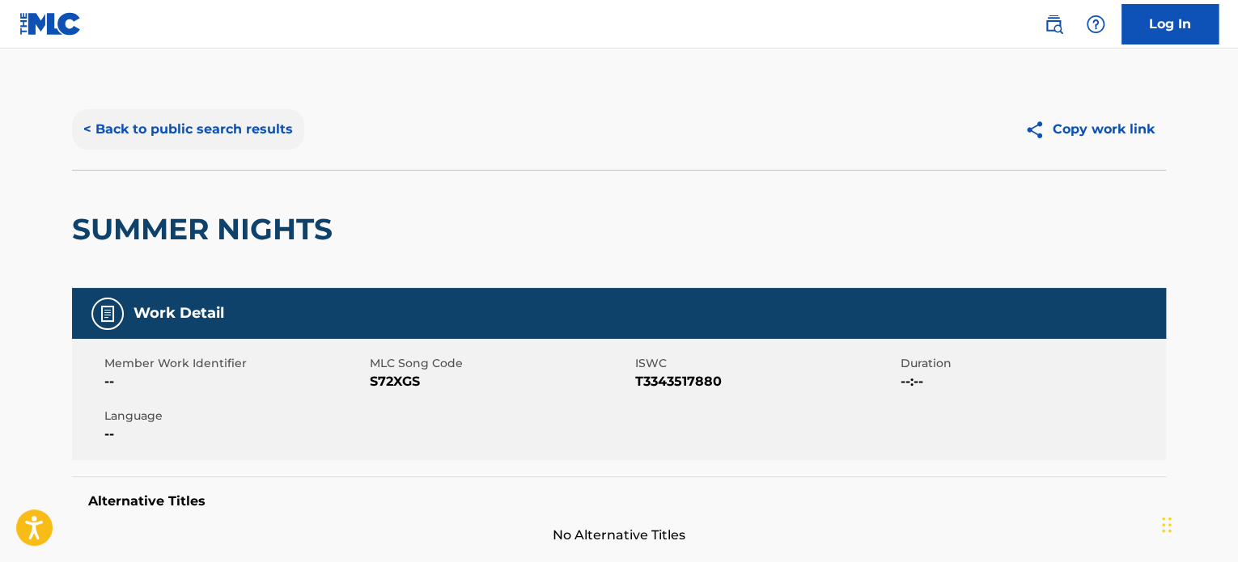
click at [244, 134] on button "< Back to public search results" at bounding box center [188, 129] width 232 height 40
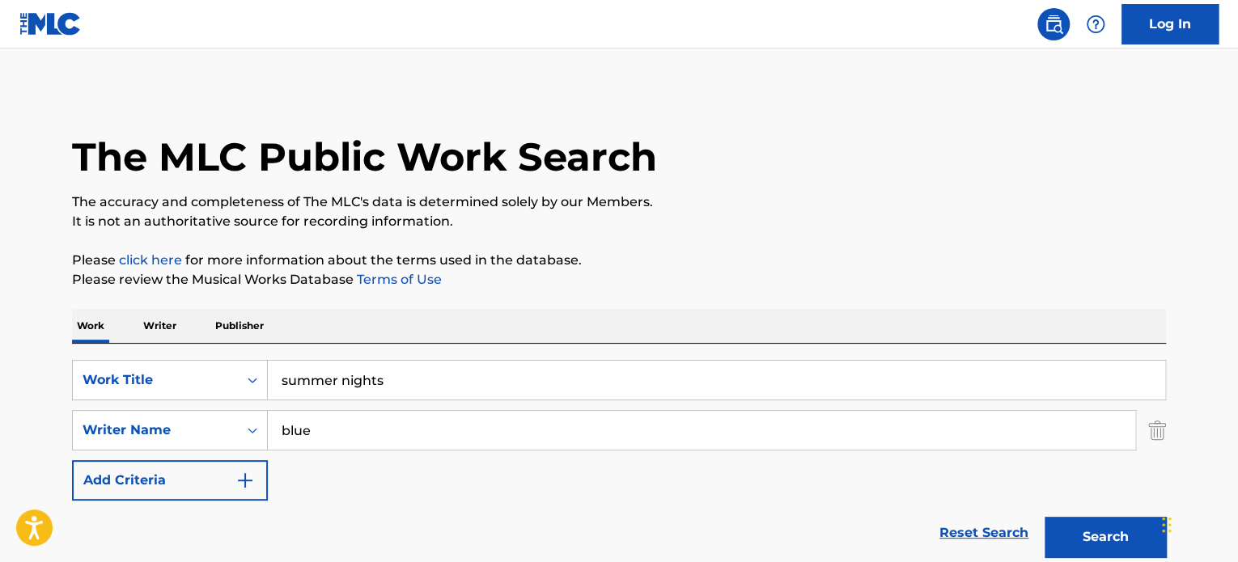
scroll to position [236, 0]
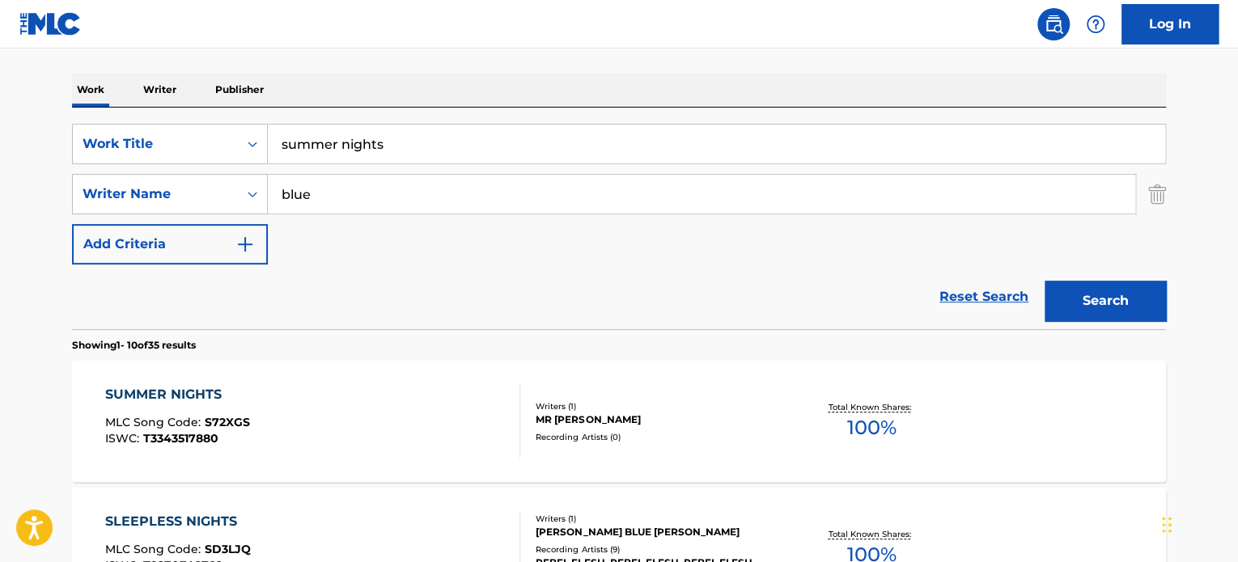
click at [301, 144] on input "summer nights" at bounding box center [716, 144] width 897 height 39
paste input "nshine through windOWS"
type input "sunshine through windOWS"
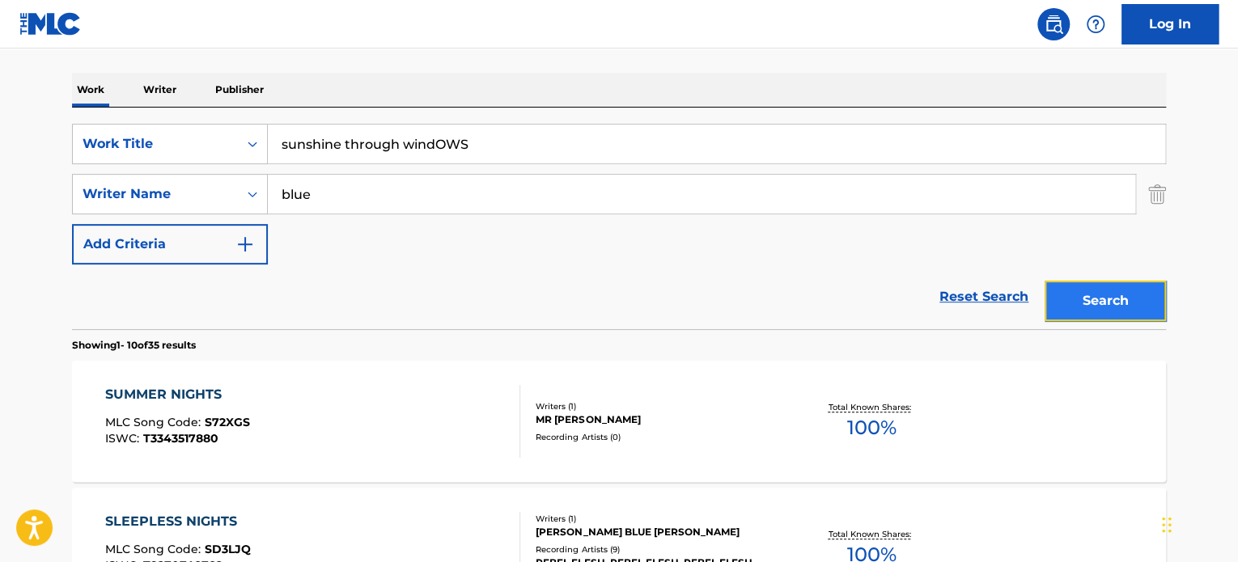
click at [1138, 308] on button "Search" at bounding box center [1104, 301] width 121 height 40
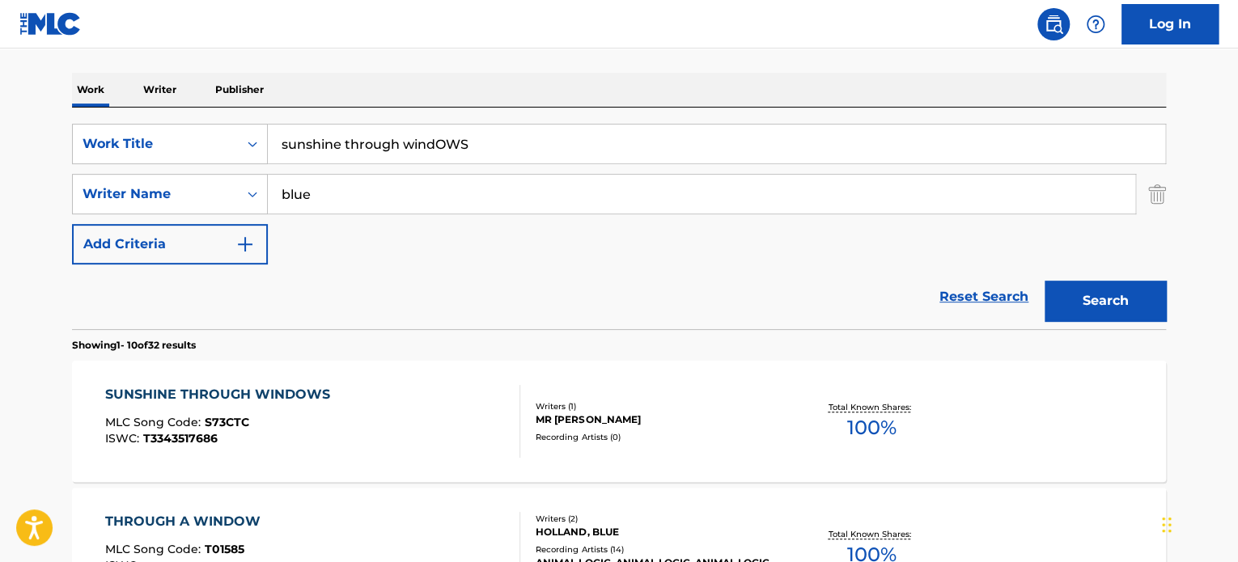
click at [409, 403] on div "SUNSHINE THROUGH WINDOWS MLC Song Code : S73CTC ISWC : T3343517686" at bounding box center [313, 421] width 416 height 73
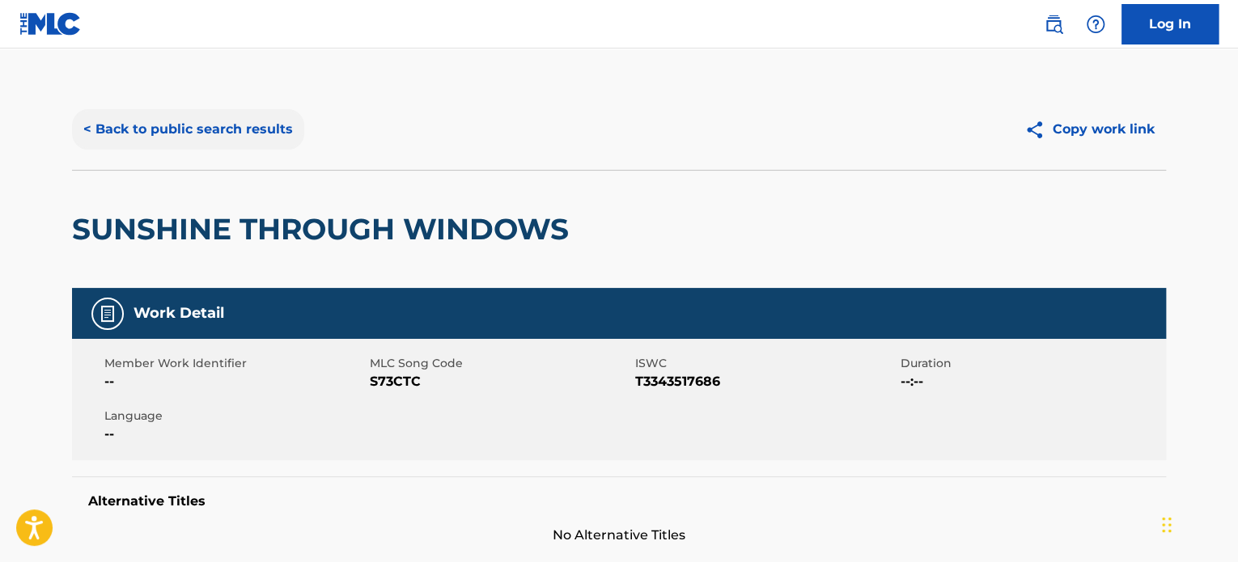
click at [279, 119] on button "< Back to public search results" at bounding box center [188, 129] width 232 height 40
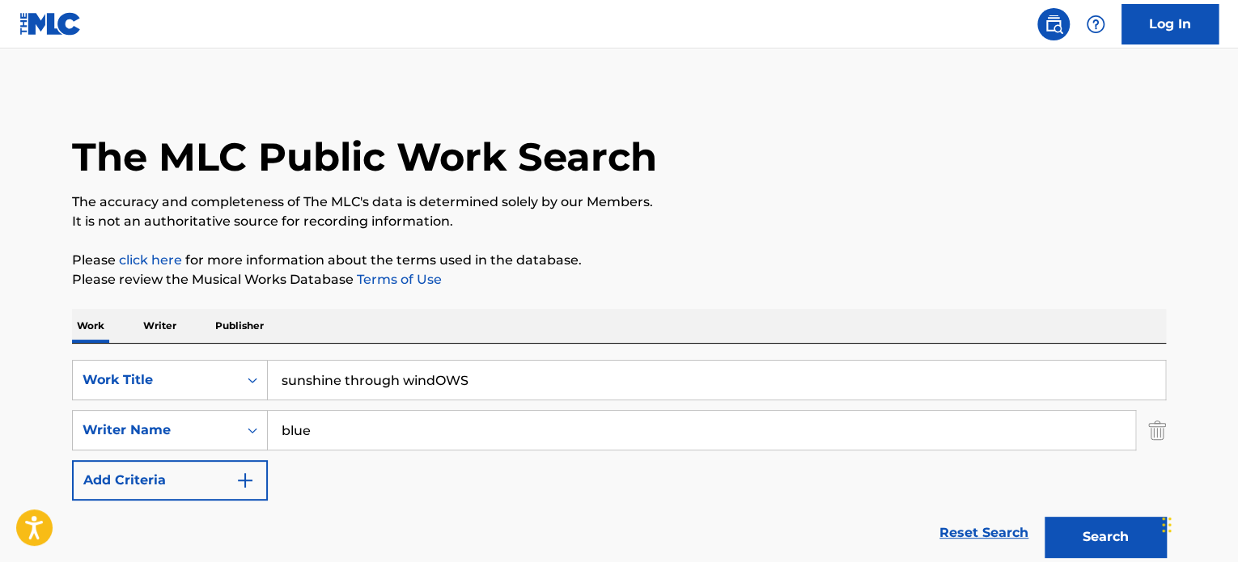
scroll to position [236, 0]
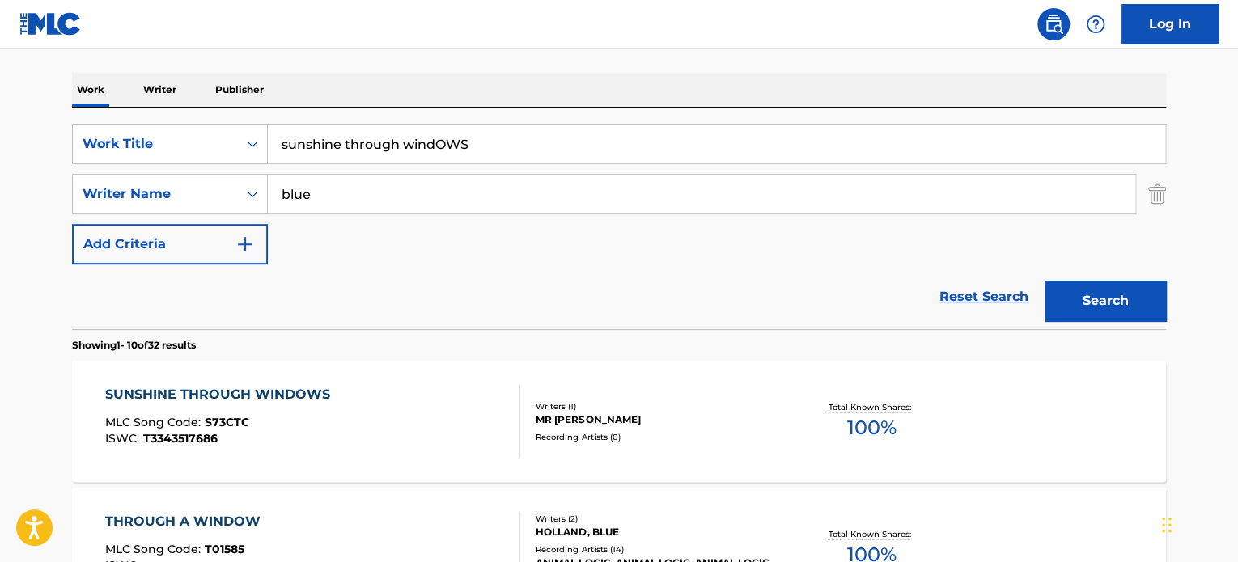
click at [312, 141] on input "sunshine through windOWS" at bounding box center [716, 144] width 897 height 39
paste input "HIP HAPPY"
type input "HIP HAPPY"
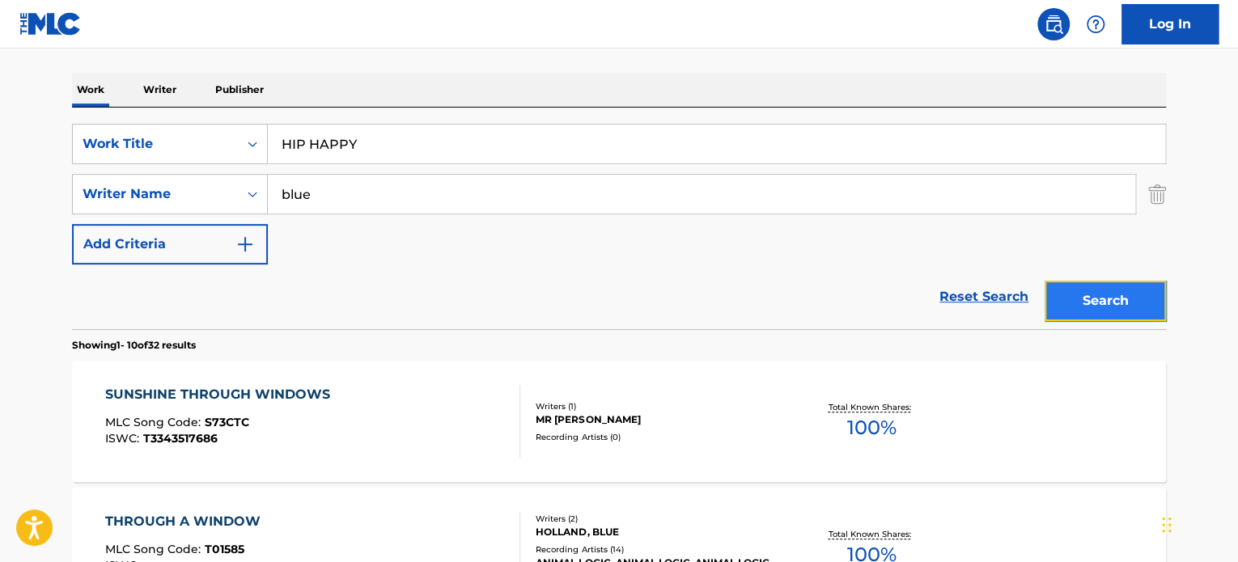
click at [1084, 296] on button "Search" at bounding box center [1104, 301] width 121 height 40
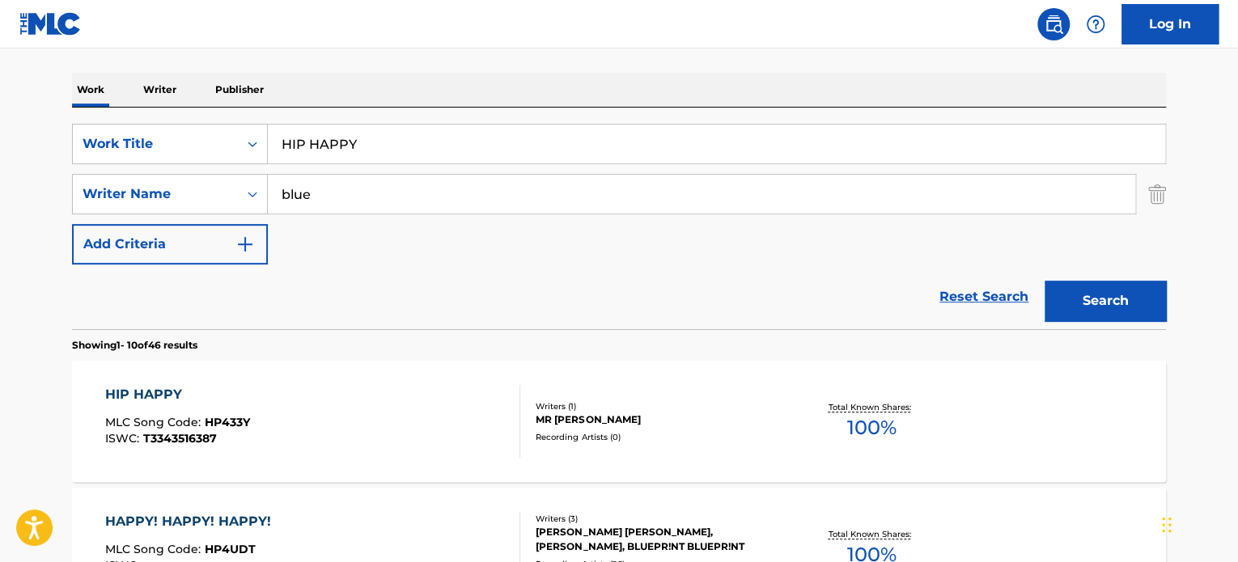
scroll to position [317, 0]
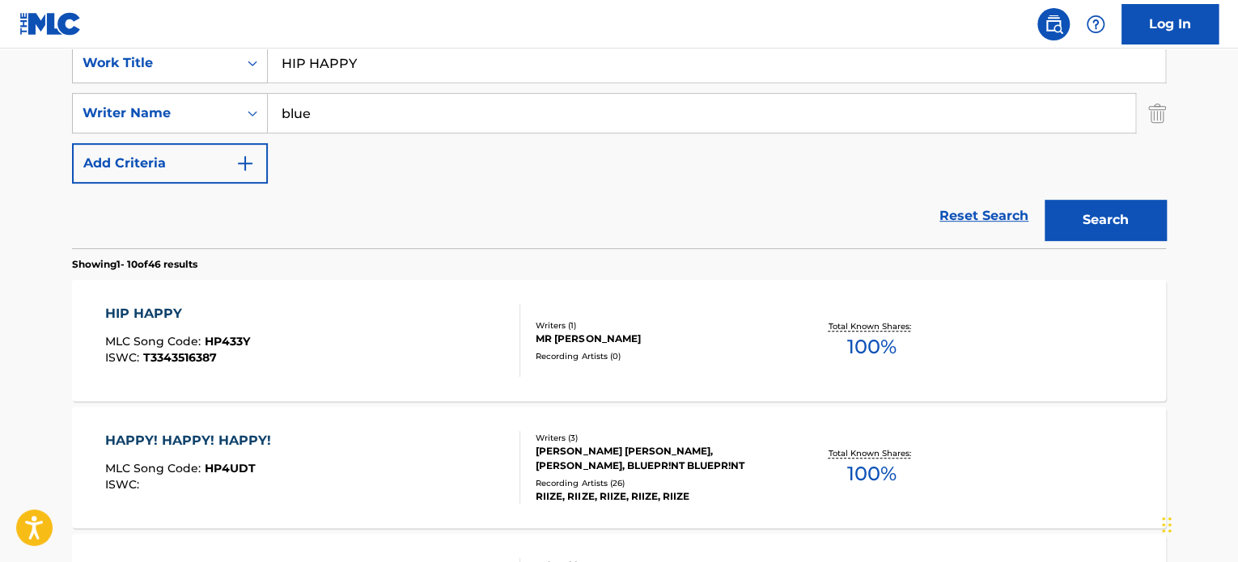
click at [385, 352] on div "HIP HAPPY MLC Song Code : HP433Y ISWC : T3343516387" at bounding box center [313, 340] width 416 height 73
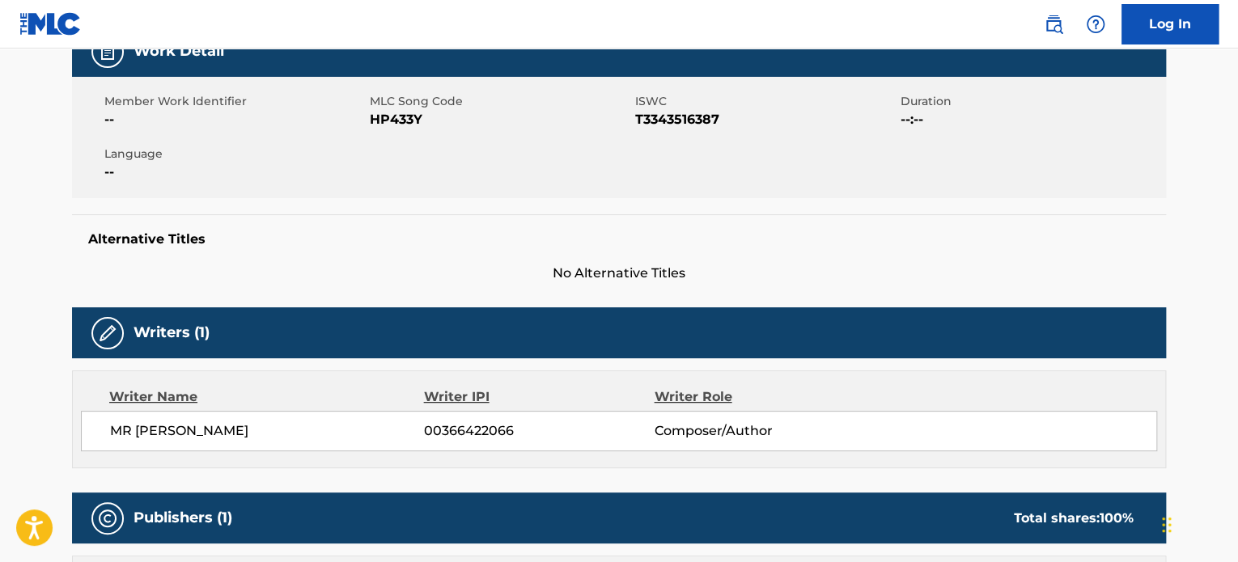
scroll to position [566, 0]
